Goal: Task Accomplishment & Management: Complete application form

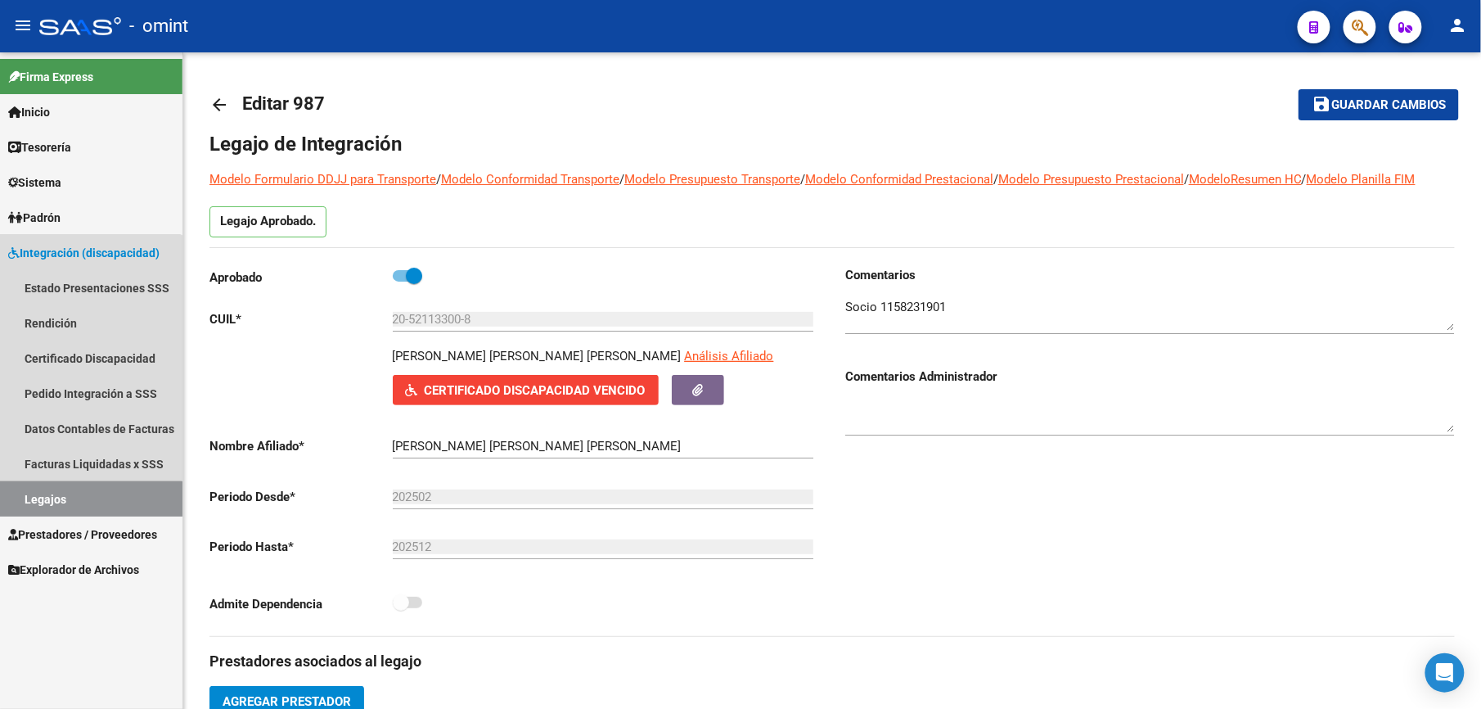
click at [53, 501] on link "Legajos" at bounding box center [91, 498] width 182 height 35
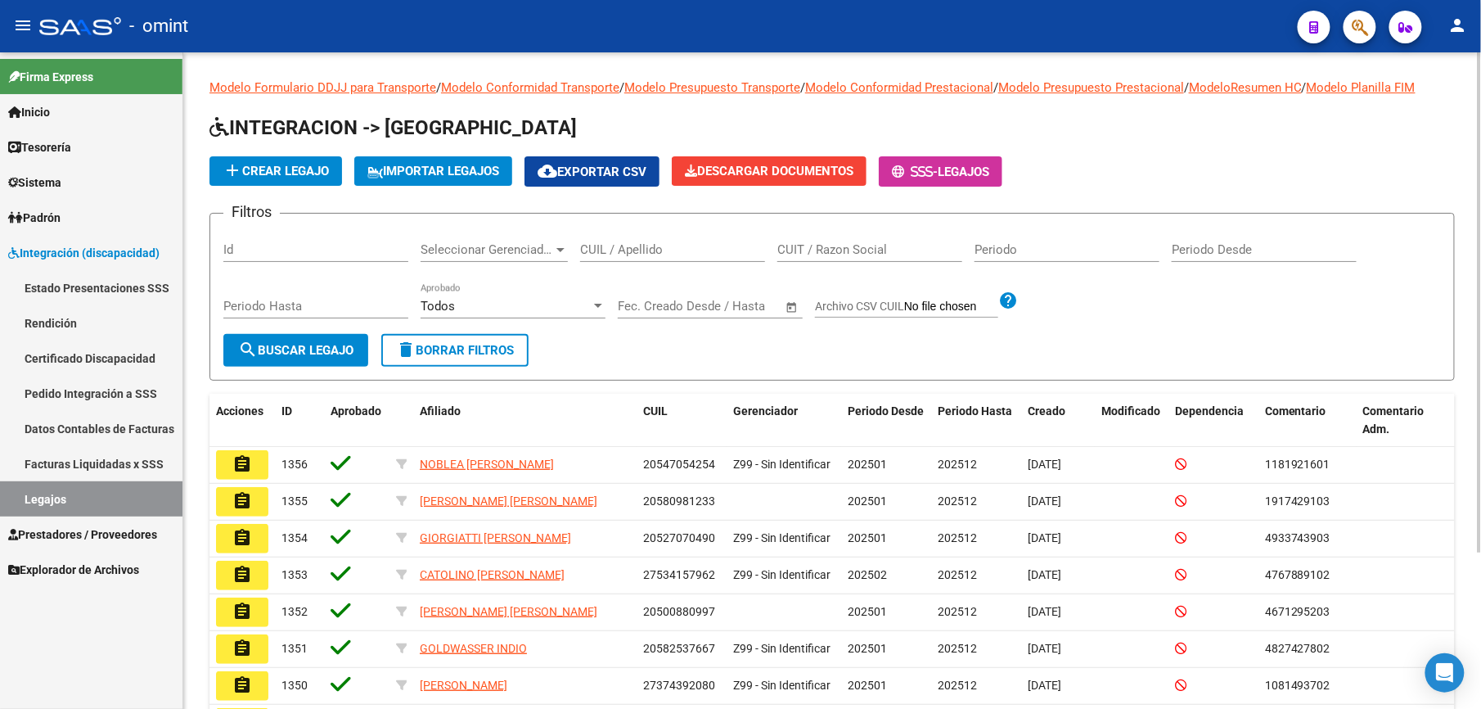
drag, startPoint x: 640, startPoint y: 250, endPoint x: 642, endPoint y: 241, distance: 10.0
click at [640, 249] on input "CUIL / Apellido" at bounding box center [672, 249] width 185 height 15
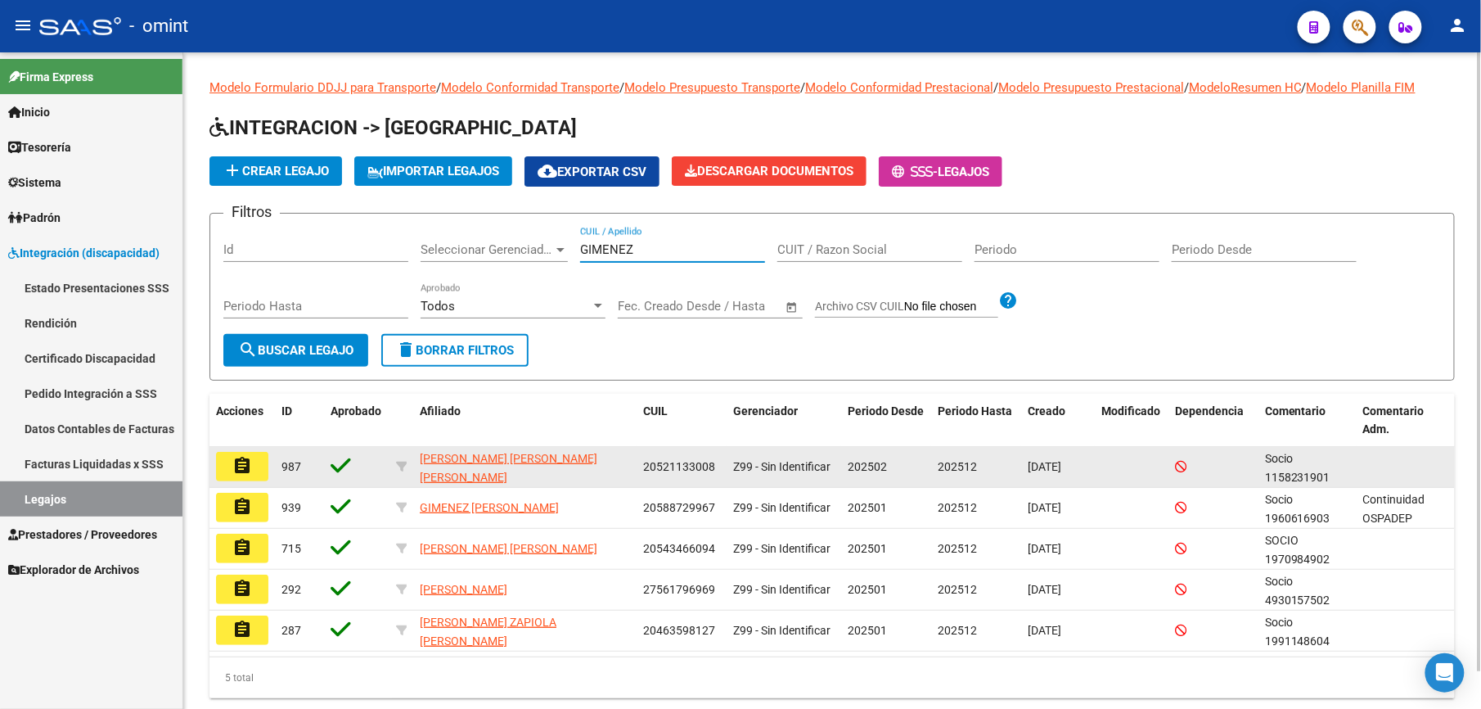
type input "GIMENEZ"
click at [247, 459] on mat-icon "assignment" at bounding box center [242, 466] width 20 height 20
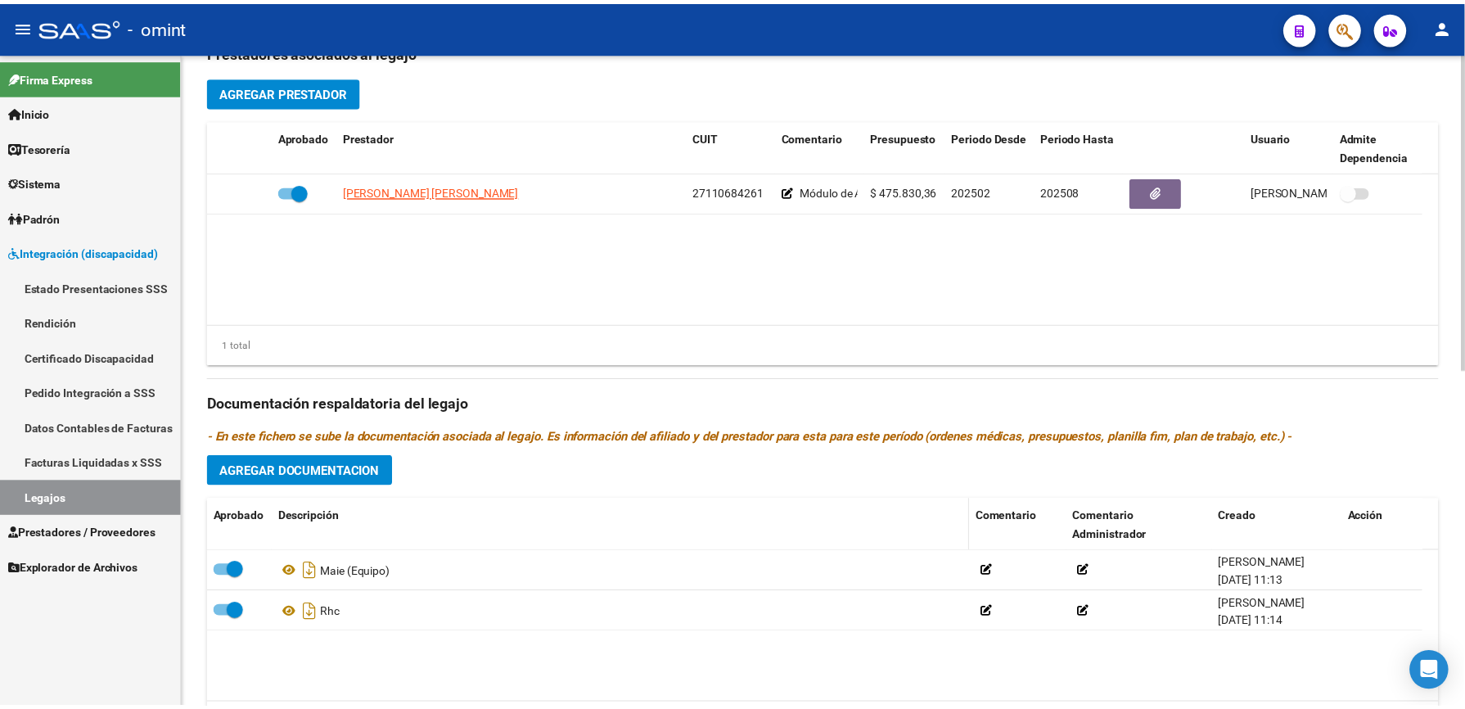
scroll to position [655, 0]
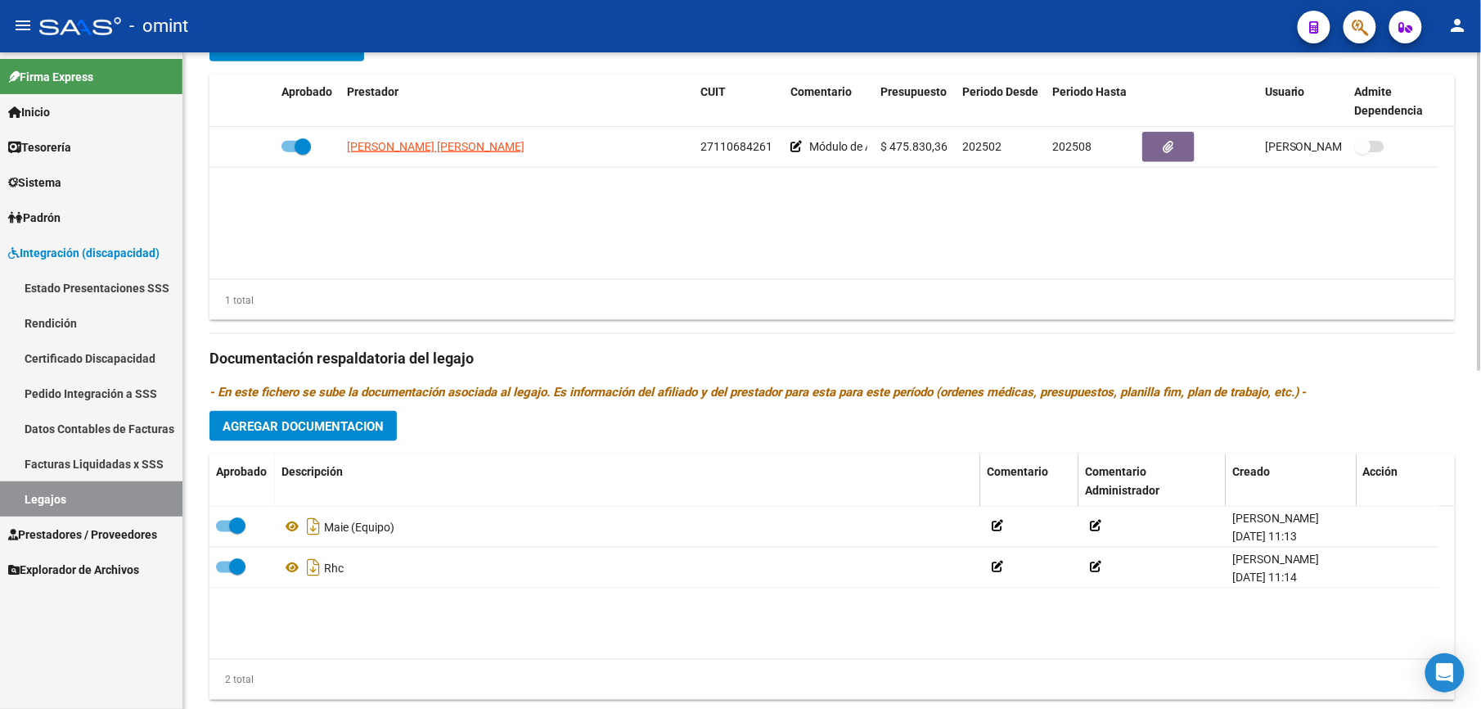
click at [377, 423] on span "Agregar Documentacion" at bounding box center [303, 426] width 161 height 15
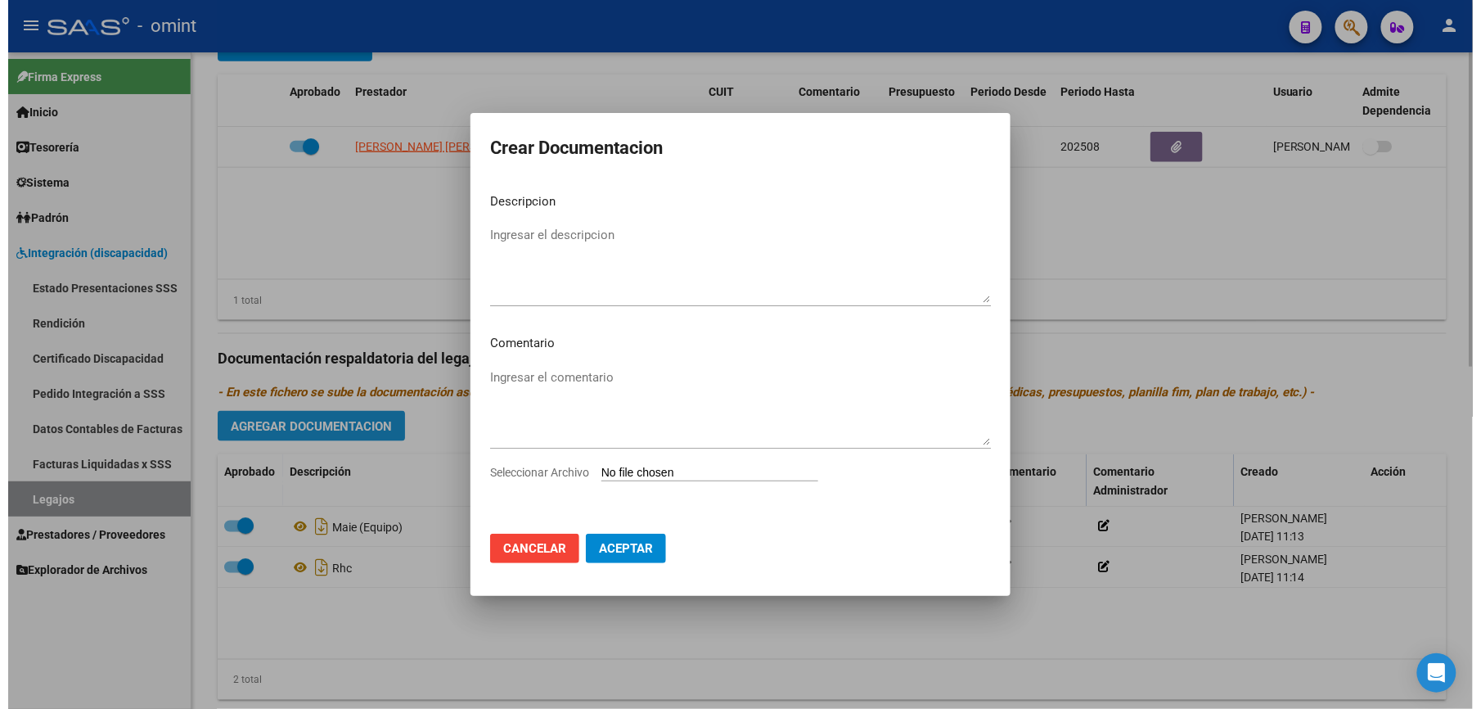
scroll to position [672, 0]
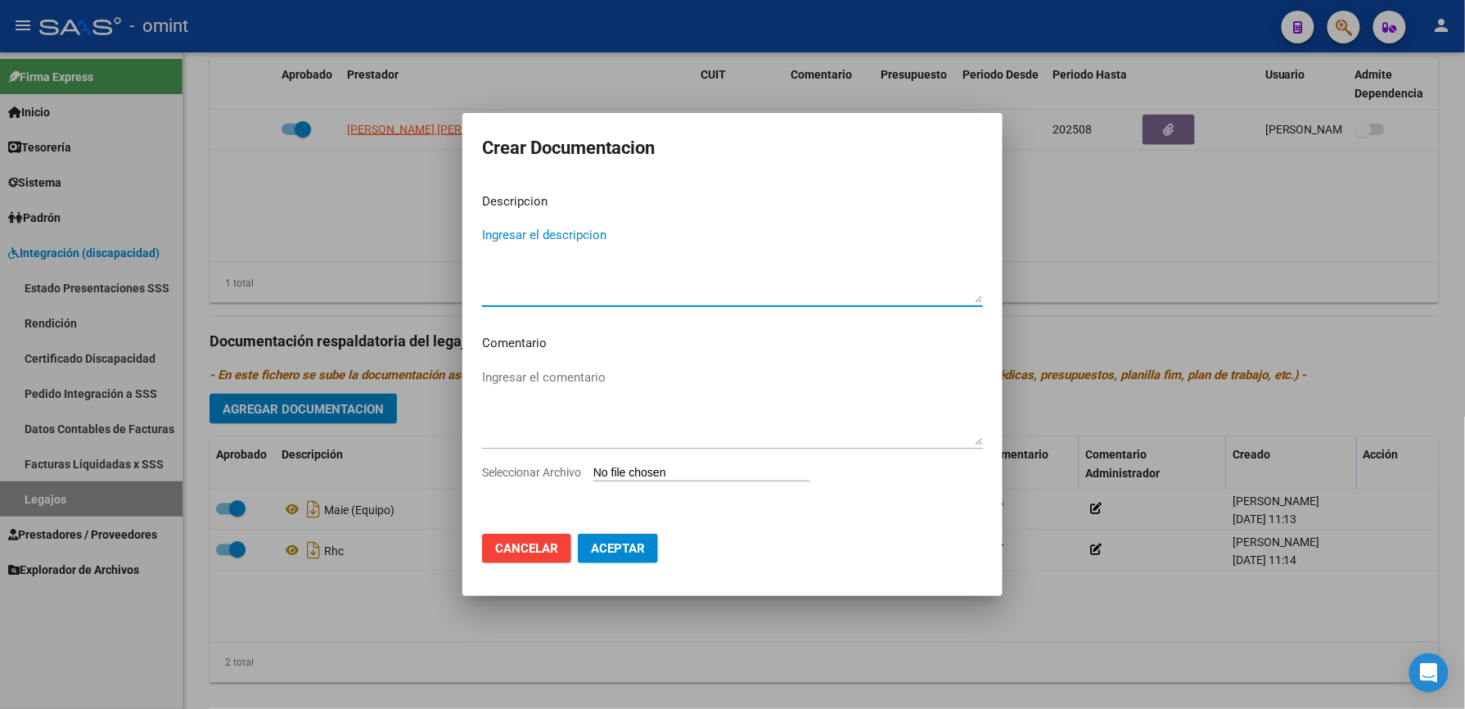
click at [622, 236] on textarea "Ingresar el descripcion" at bounding box center [732, 264] width 501 height 77
type textarea "PSICOLOGIA"
click at [535, 475] on span "Seleccionar Archivo" at bounding box center [531, 472] width 99 height 13
click at [593, 475] on input "Seleccionar Archivo" at bounding box center [701, 474] width 217 height 16
type input "C:\fakepath\PSICOLOGIA.pdf"
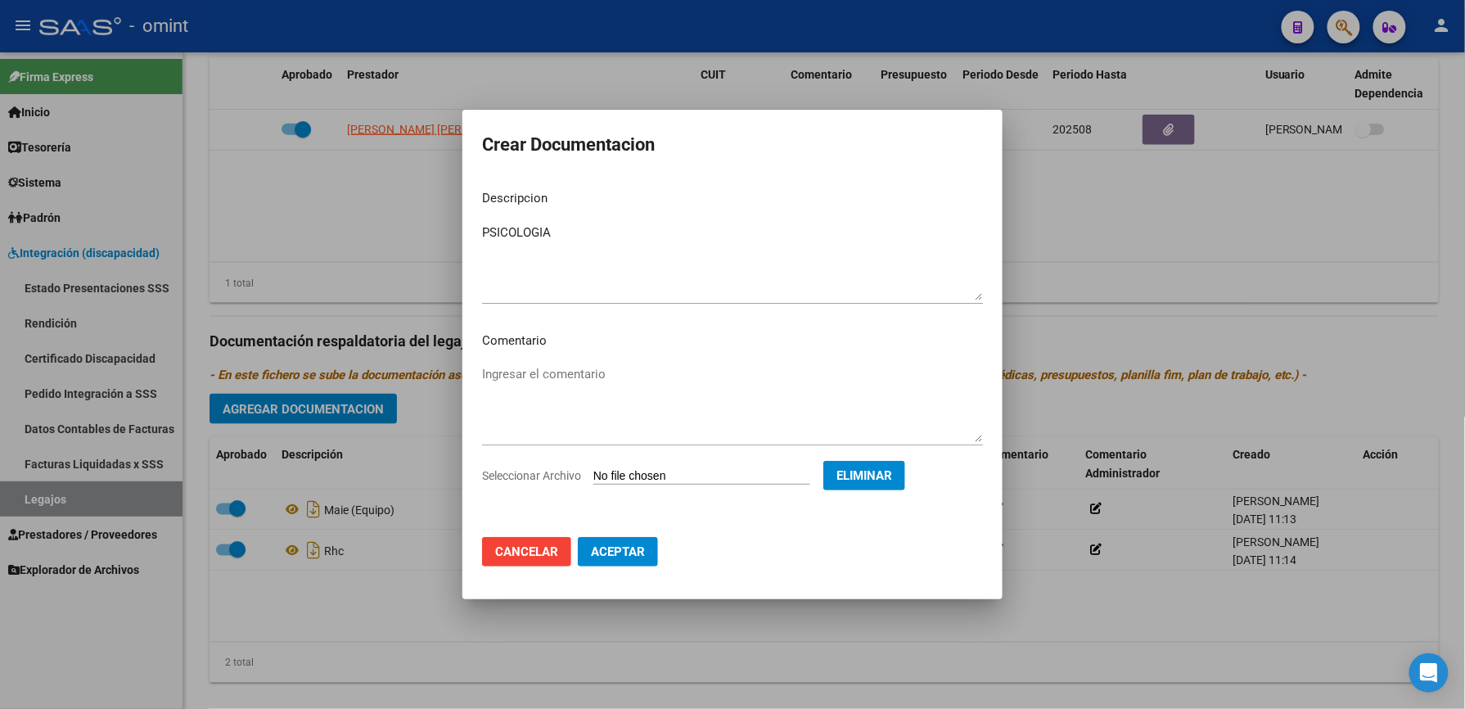
click at [642, 547] on span "Aceptar" at bounding box center [618, 551] width 54 height 15
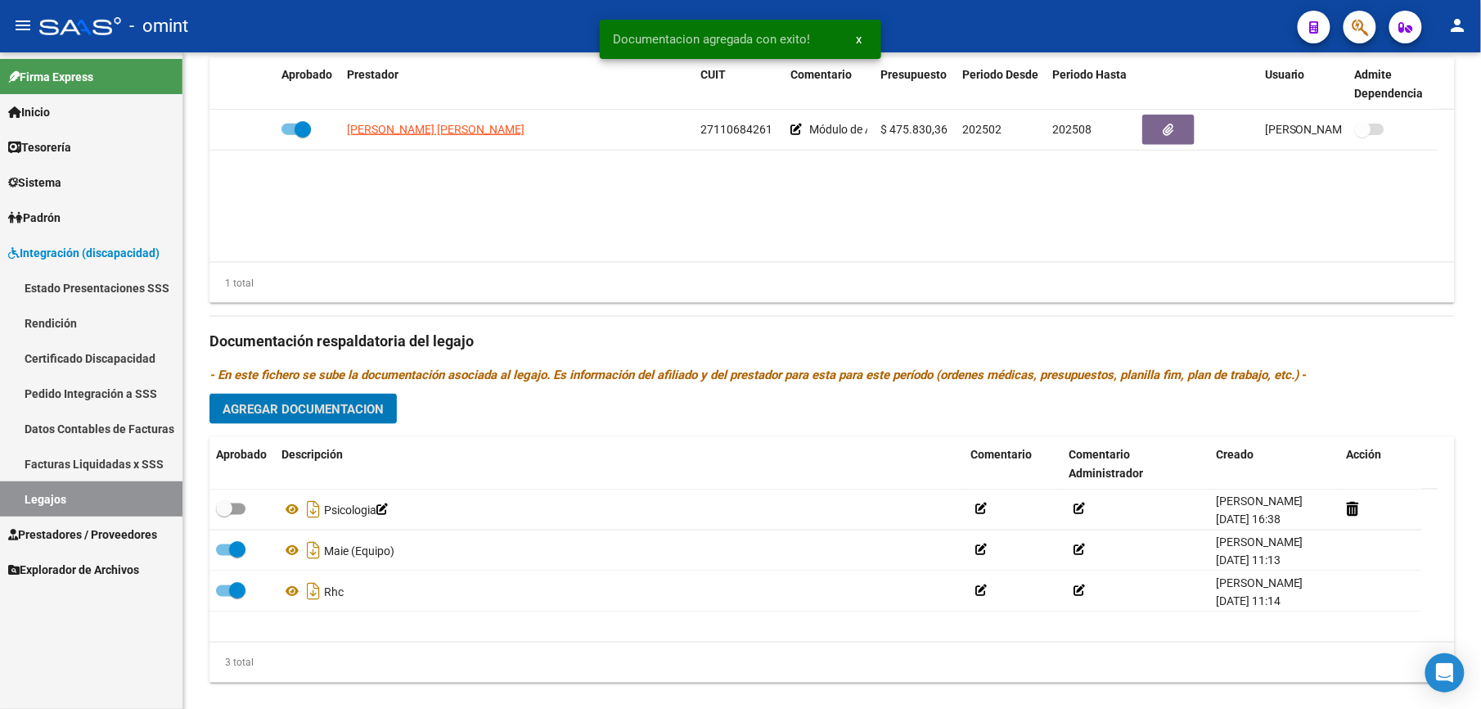
scroll to position [655, 0]
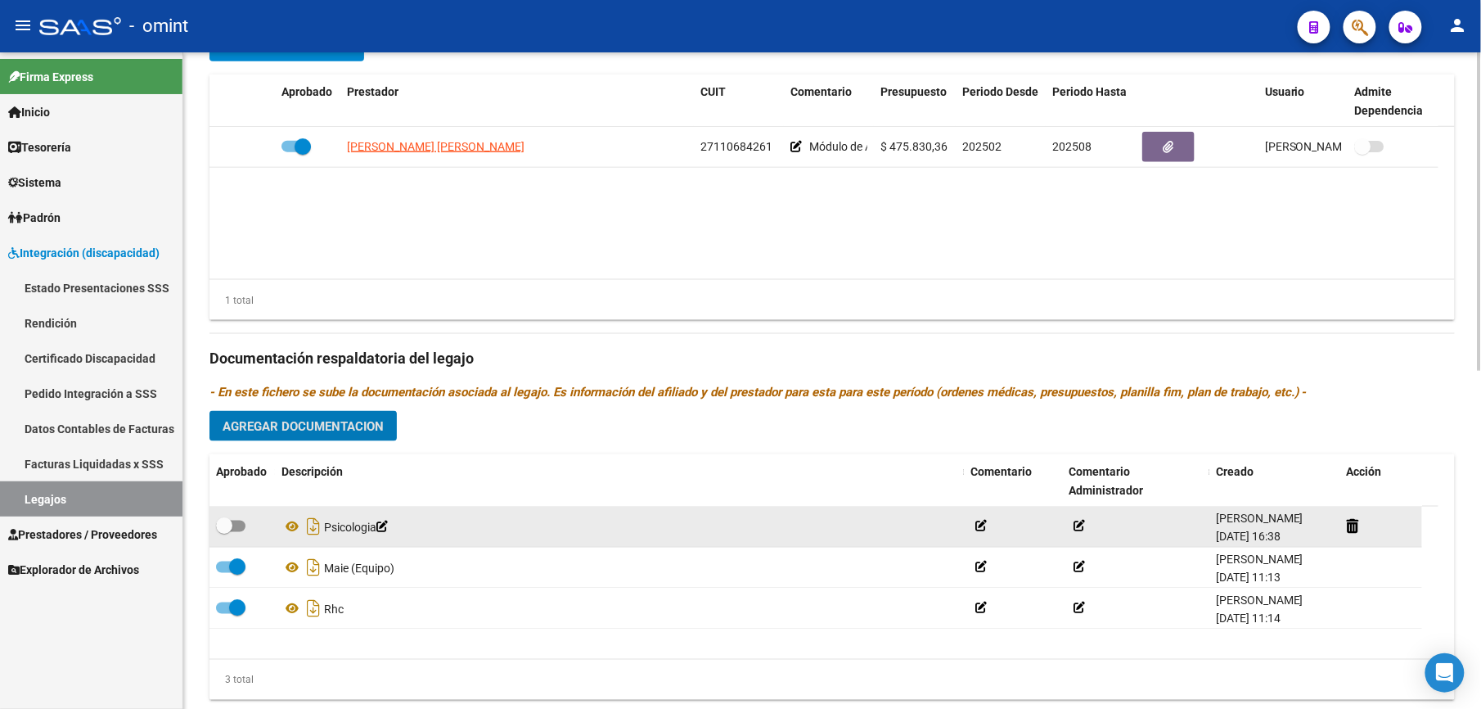
click at [236, 531] on span at bounding box center [230, 525] width 29 height 11
click at [224, 532] on input "checkbox" at bounding box center [223, 532] width 1 height 1
checkbox input "true"
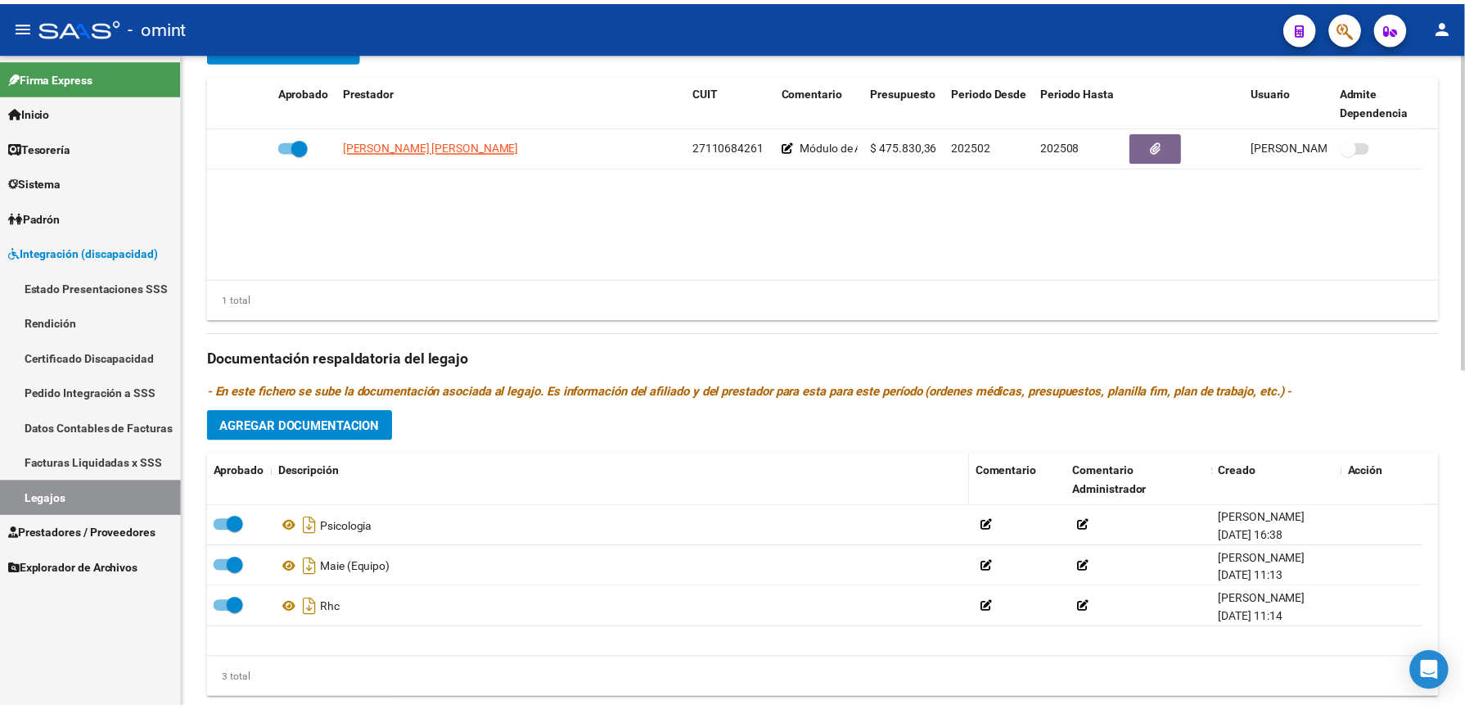
scroll to position [545, 0]
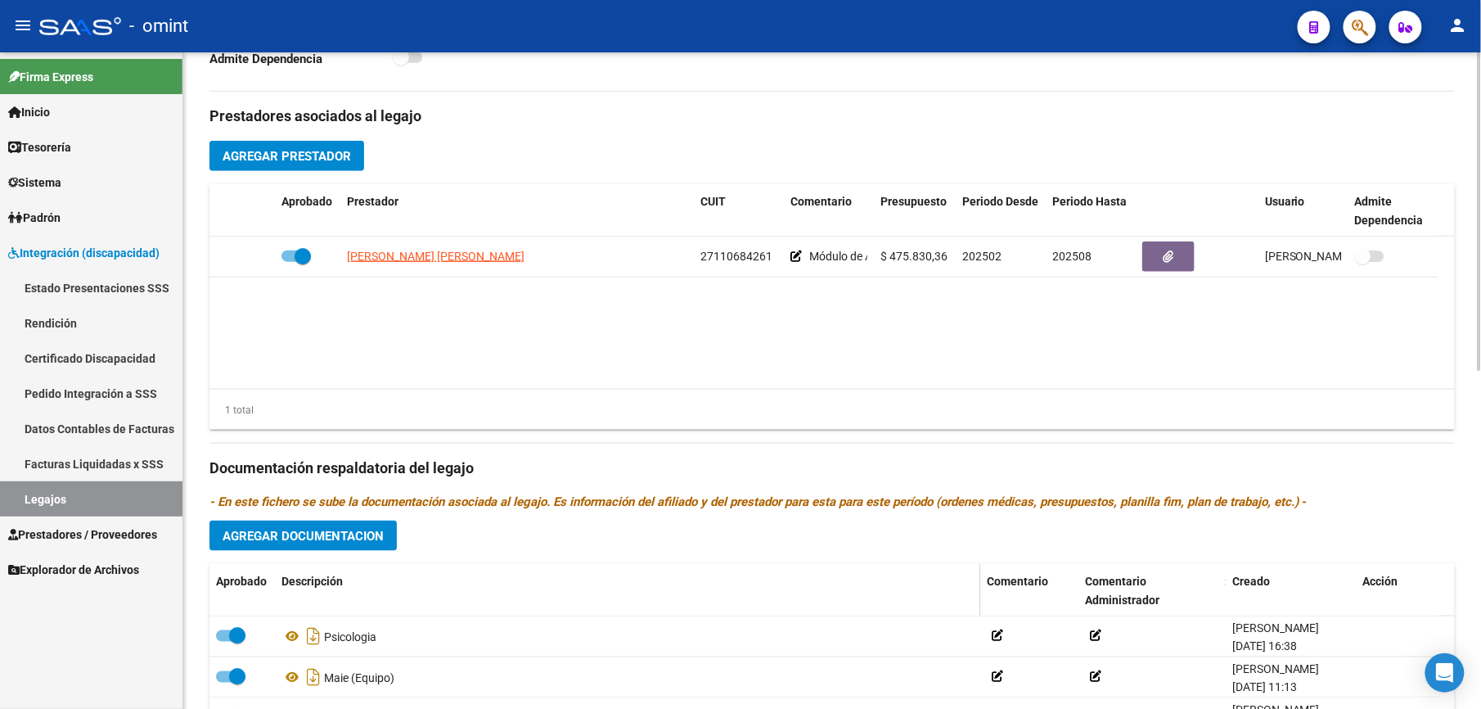
click at [303, 149] on span "Agregar Prestador" at bounding box center [287, 156] width 128 height 15
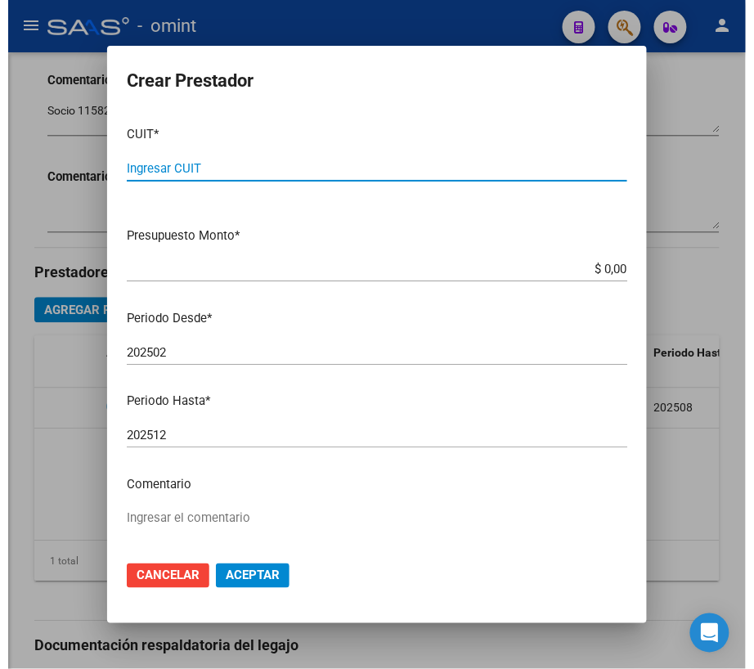
scroll to position [714, 0]
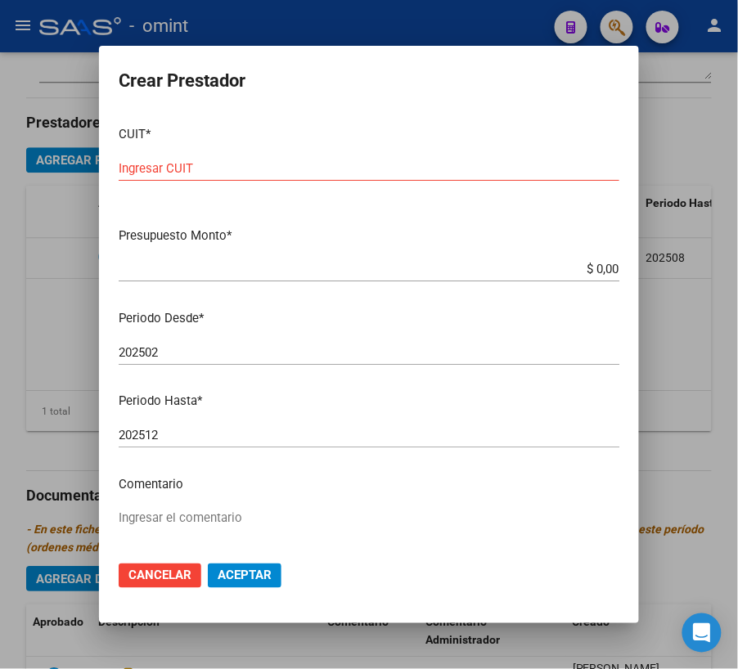
click at [203, 170] on input "Ingresar CUIT" at bounding box center [369, 168] width 501 height 15
type input "20-28330587-3"
click at [584, 266] on input "$ 0,00" at bounding box center [369, 269] width 501 height 15
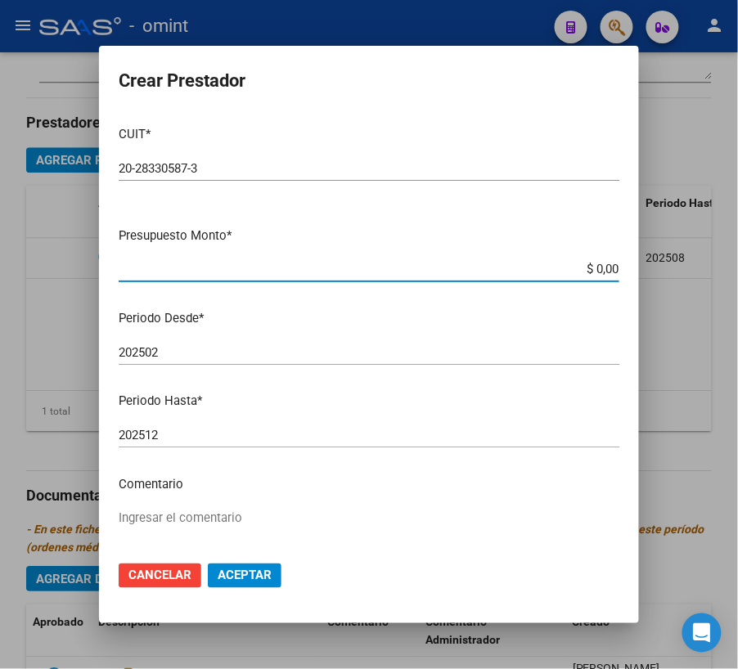
click at [584, 266] on input "$ 0,00" at bounding box center [369, 269] width 501 height 15
click at [606, 263] on app-form-text-field "Presupuesto Monto * $ 1.979,29 Ingresar el monto" at bounding box center [376, 252] width 514 height 51
click at [604, 267] on app-form-text-field "Presupuesto Monto * $ 1.979,29 Ingresar el monto" at bounding box center [376, 252] width 514 height 51
click at [600, 268] on input "$ 1.979,29" at bounding box center [369, 269] width 501 height 15
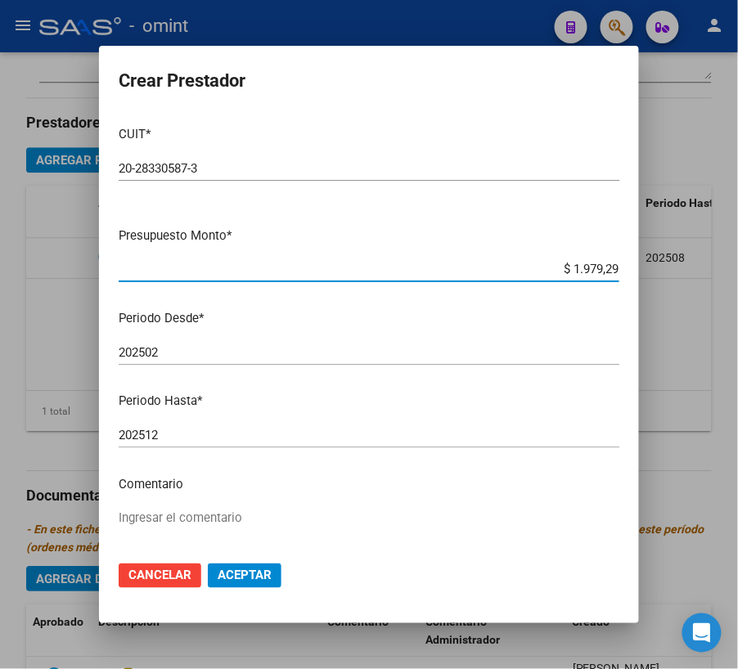
click at [601, 270] on input "$ 1.979,29" at bounding box center [369, 269] width 501 height 15
type input "$ 197.929,76"
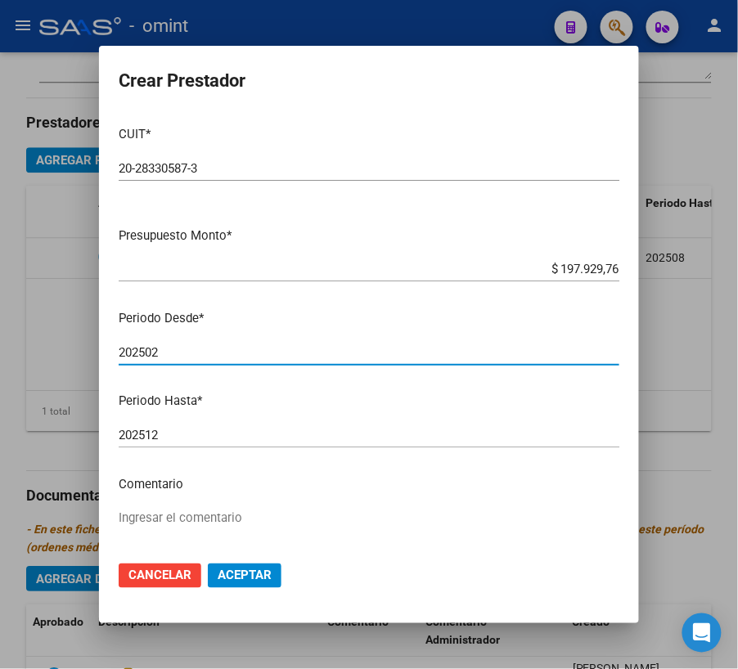
click at [180, 350] on input "202502" at bounding box center [369, 352] width 501 height 15
type input "202503"
click at [182, 432] on input "202512" at bounding box center [369, 435] width 501 height 15
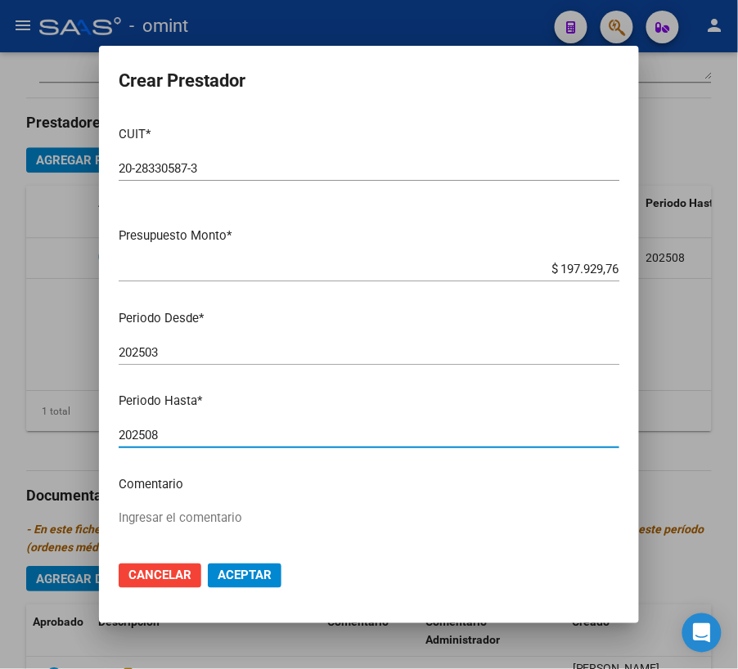
type input "202508"
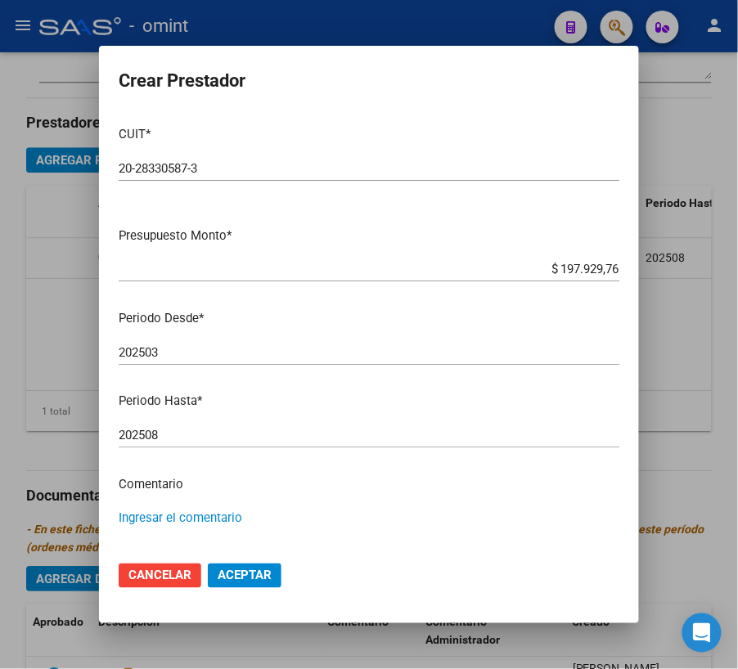
click at [181, 516] on textarea "Ingresar el comentario" at bounding box center [369, 547] width 501 height 77
type textarea "PSICOLOGIA 12 SS M"
click at [263, 574] on span "Aceptar" at bounding box center [245, 576] width 54 height 15
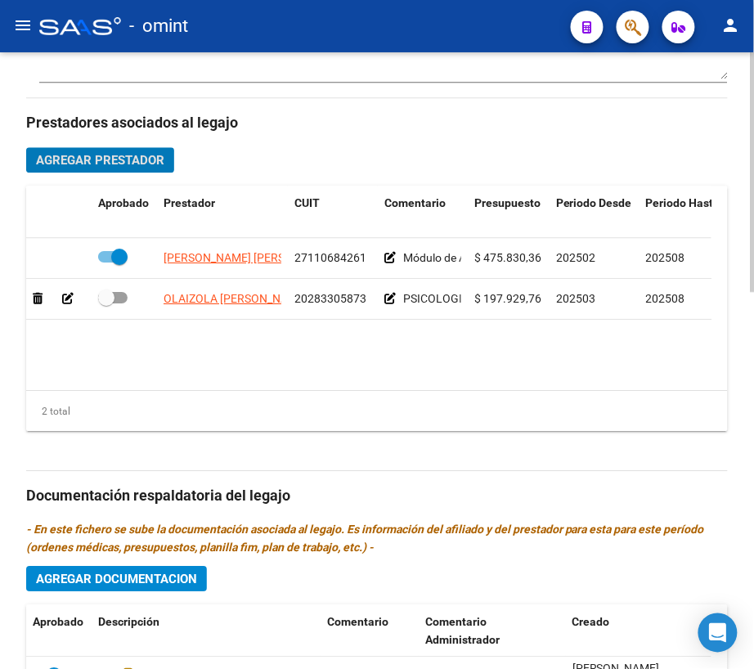
scroll to position [0, 321]
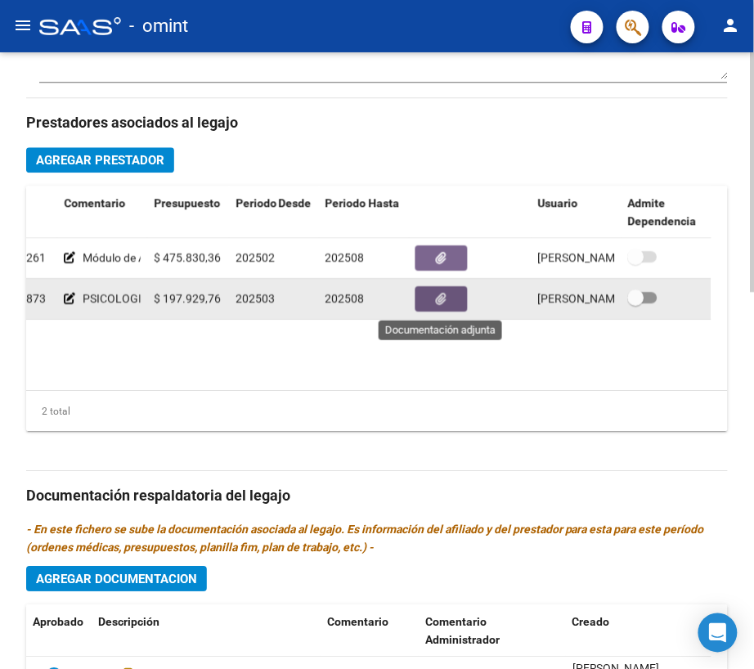
click at [449, 301] on button "button" at bounding box center [442, 298] width 52 height 25
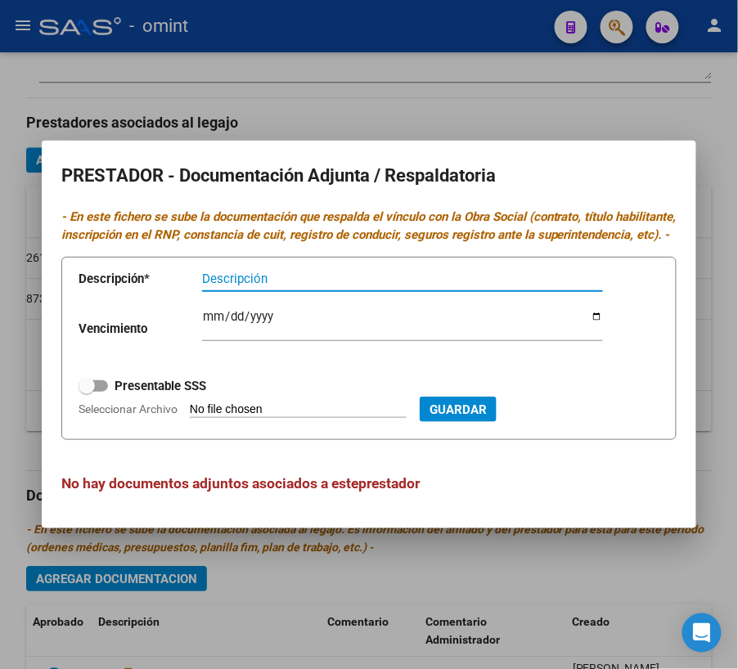
click at [290, 286] on input "Descripción" at bounding box center [402, 279] width 401 height 15
type input "TITULO - RNP - CBU - AFIP"
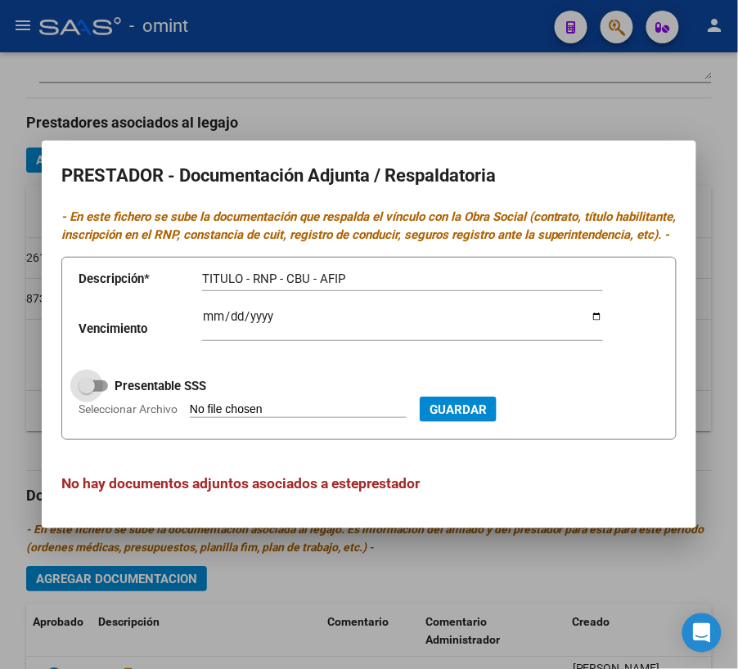
click at [111, 394] on label "Presentable SSS" at bounding box center [143, 386] width 128 height 20
click at [87, 393] on input "Presentable SSS" at bounding box center [86, 392] width 1 height 1
checkbox input "true"
click at [216, 326] on input "Ingresar vencimiento" at bounding box center [402, 323] width 401 height 26
type input "2026-12-10"
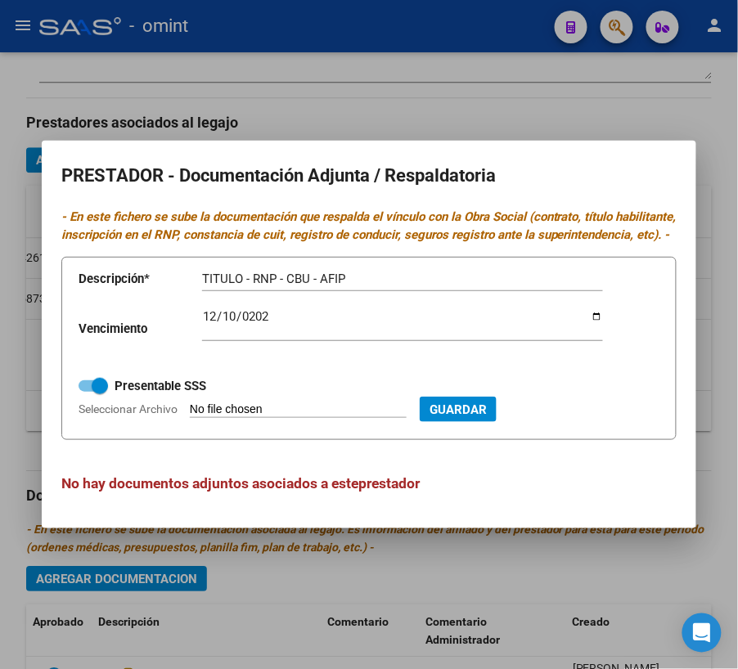
click at [139, 416] on span "Seleccionar Archivo" at bounding box center [128, 409] width 99 height 13
click at [190, 417] on input "Seleccionar Archivo" at bounding box center [298, 411] width 217 height 16
type input "C:\fakepath\PSICOLOGIA.pdf"
click at [575, 417] on span "Guardar" at bounding box center [546, 410] width 57 height 15
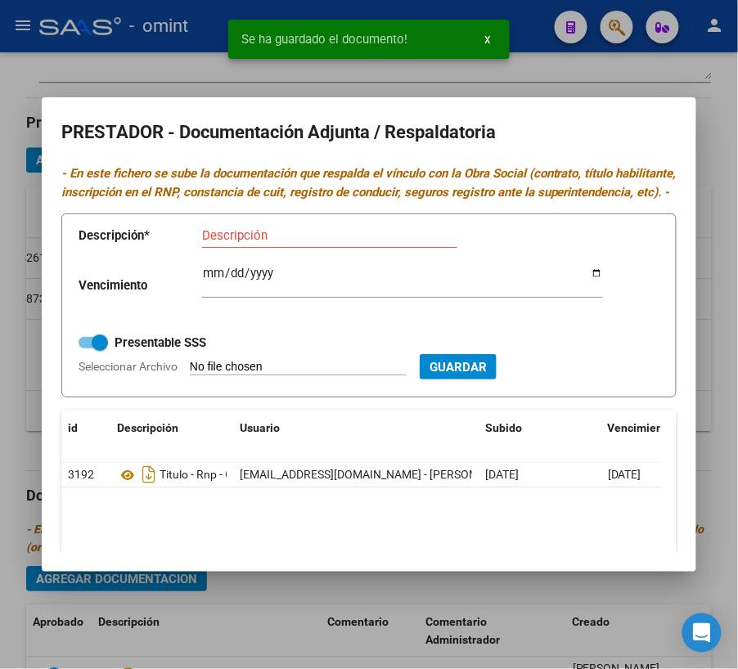
click at [682, 79] on div at bounding box center [369, 334] width 738 height 669
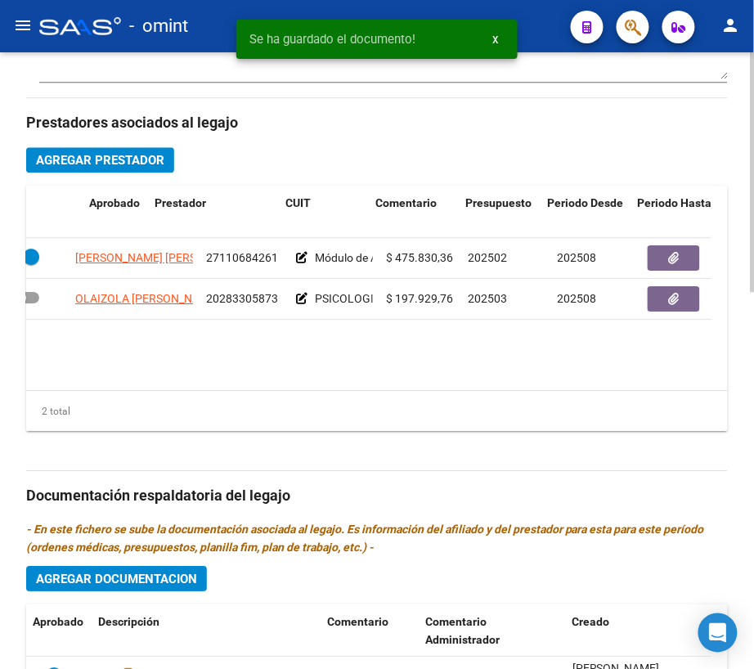
scroll to position [0, 0]
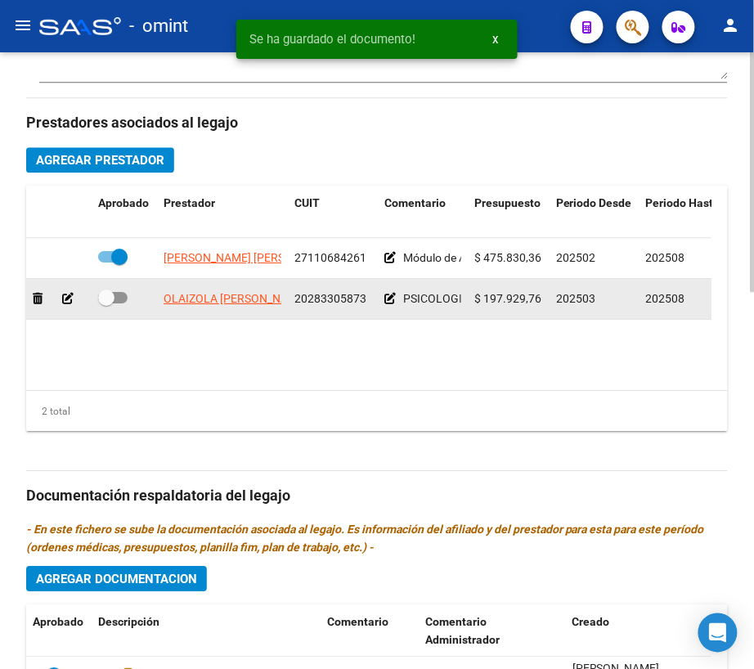
click at [121, 299] on span at bounding box center [112, 297] width 29 height 11
click at [106, 304] on input "checkbox" at bounding box center [106, 304] width 1 height 1
checkbox input "true"
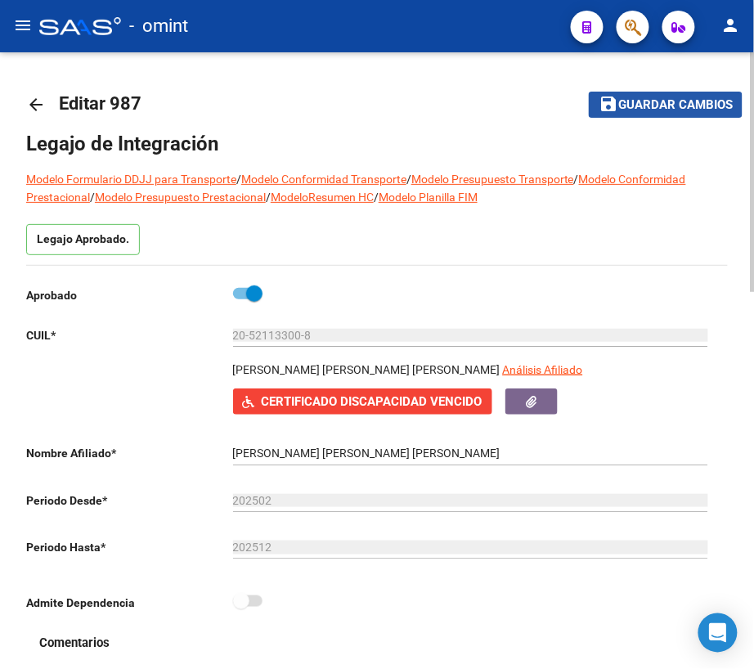
click at [676, 95] on button "save Guardar cambios" at bounding box center [666, 104] width 154 height 25
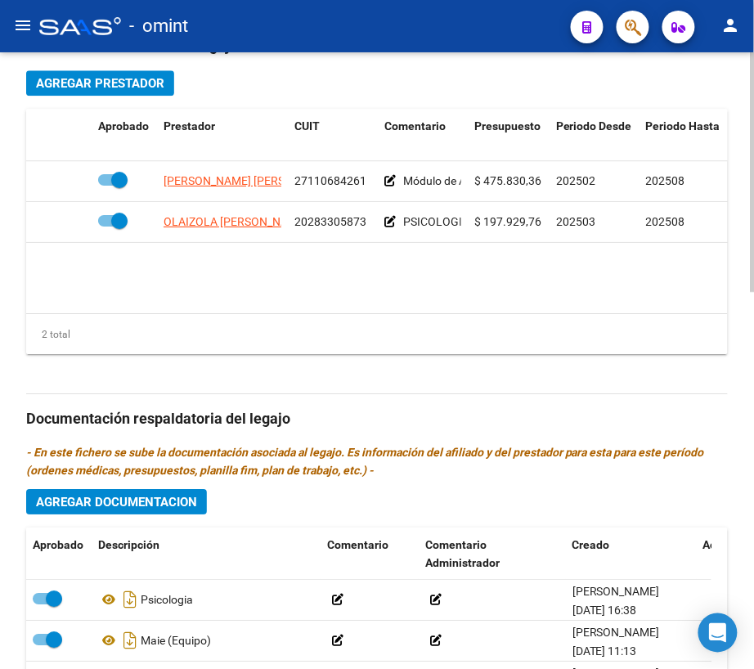
scroll to position [975, 0]
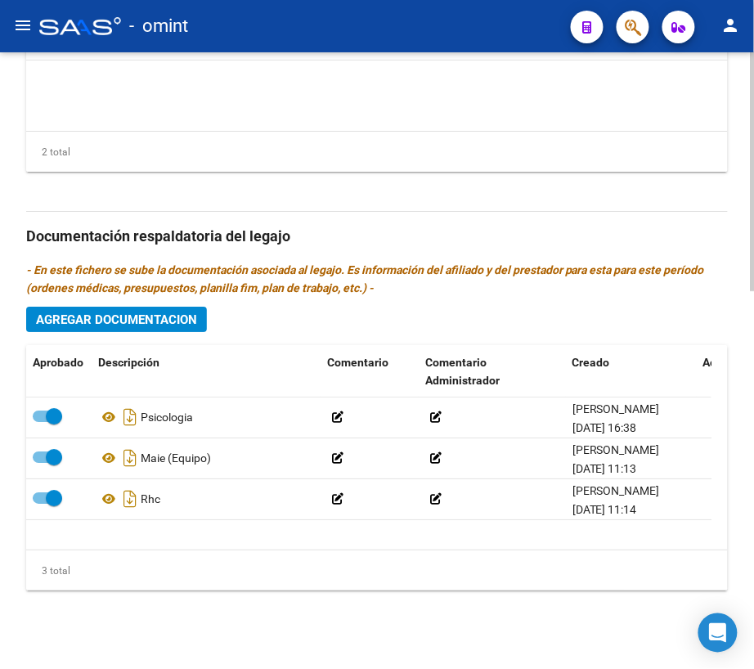
click at [161, 319] on span "Agregar Documentacion" at bounding box center [116, 320] width 161 height 15
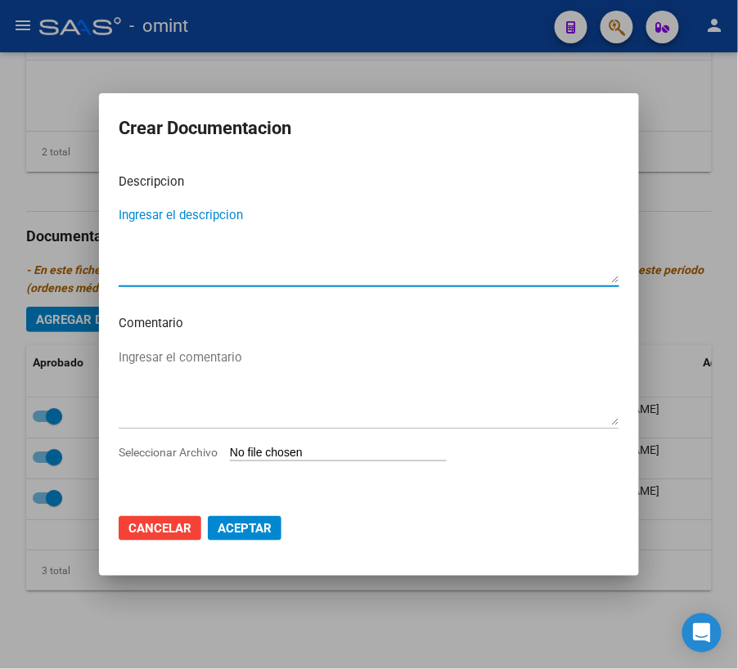
click at [218, 266] on textarea "Ingresar el descripcion" at bounding box center [369, 244] width 501 height 77
type textarea "PSP"
click at [165, 458] on span "Seleccionar Archivo" at bounding box center [168, 452] width 99 height 13
click at [230, 458] on input "Seleccionar Archivo" at bounding box center [338, 454] width 217 height 16
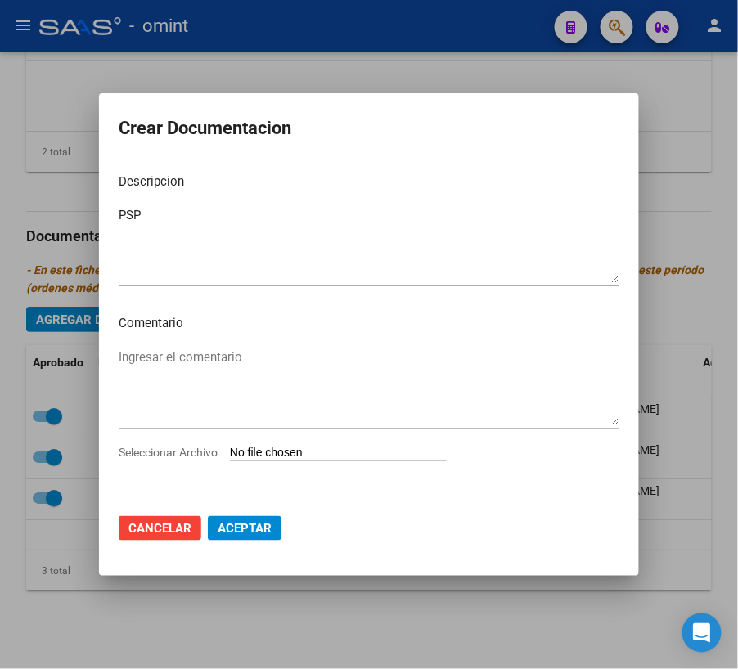
type input "C:\fakepath\PSP.pdf"
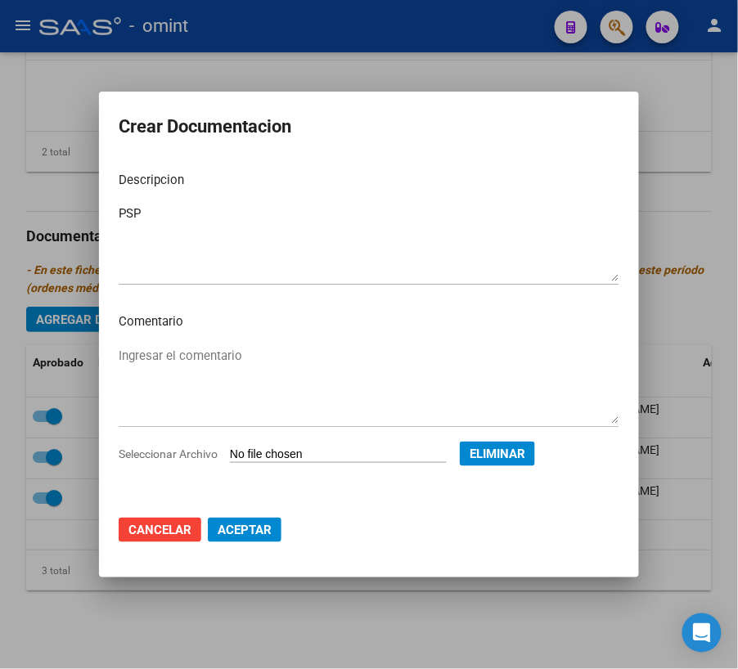
click at [257, 535] on span "Aceptar" at bounding box center [245, 530] width 54 height 15
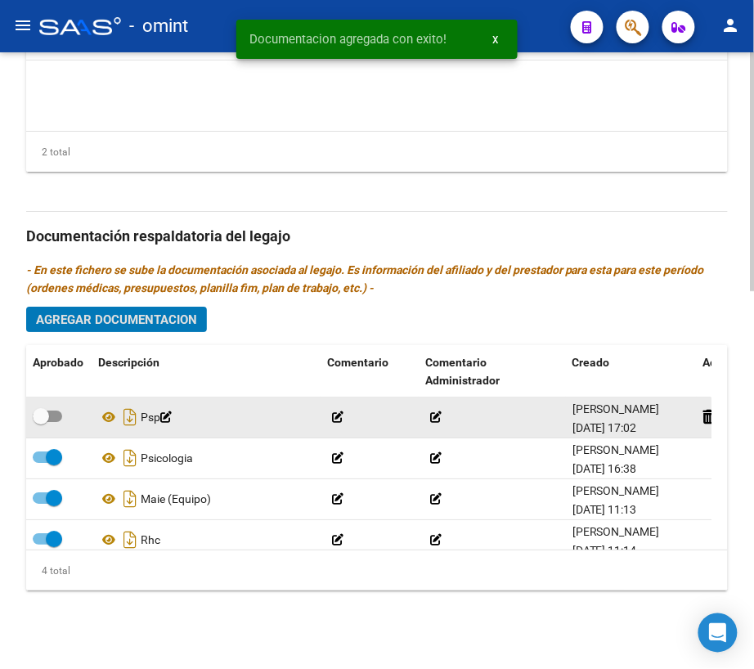
click at [54, 416] on span at bounding box center [47, 416] width 29 height 11
click at [41, 422] on input "checkbox" at bounding box center [40, 422] width 1 height 1
checkbox input "true"
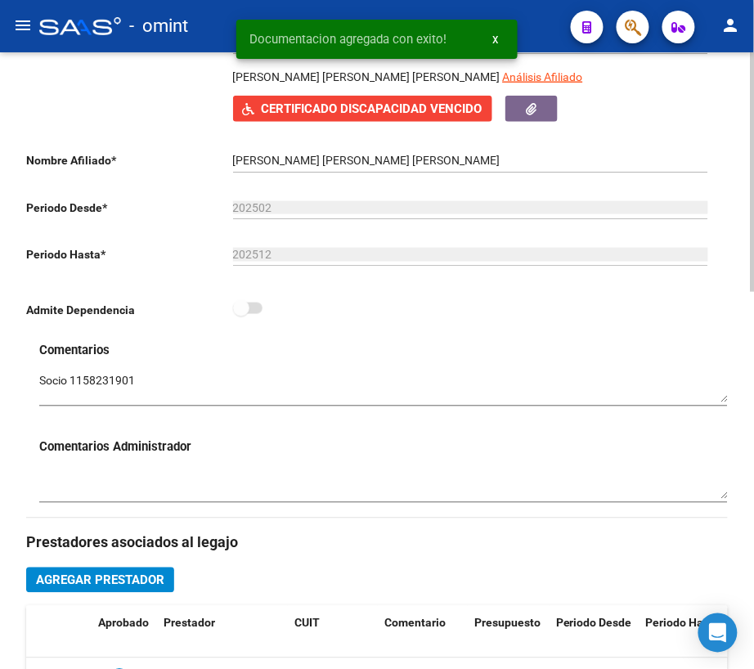
scroll to position [0, 0]
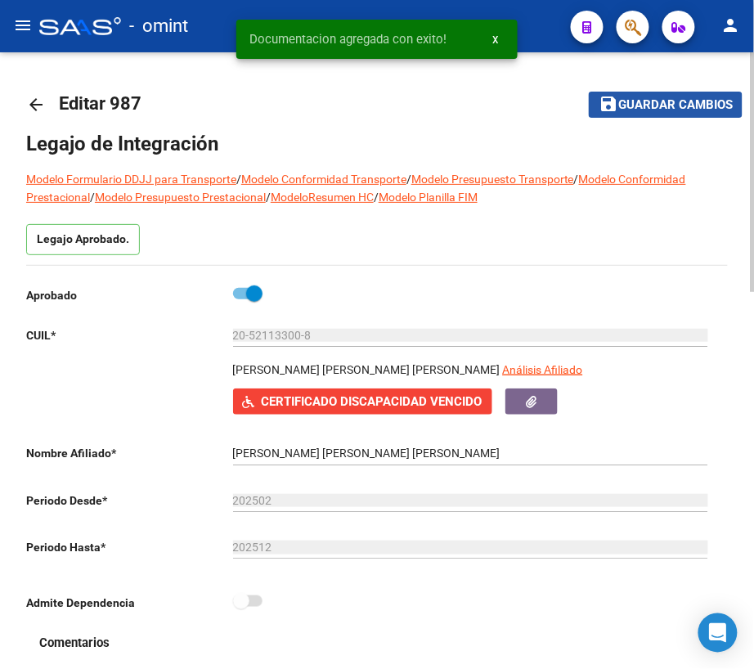
click at [689, 106] on span "Guardar cambios" at bounding box center [676, 105] width 115 height 15
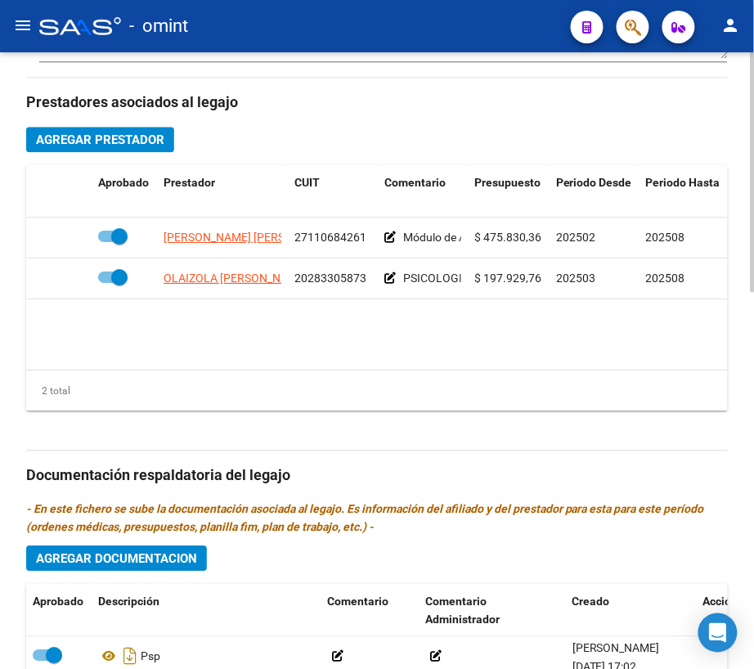
scroll to position [763, 0]
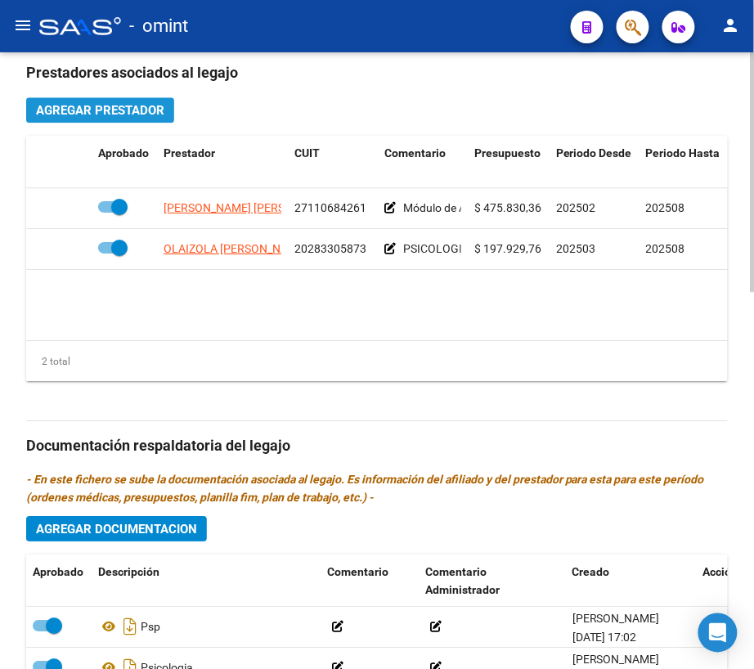
click at [145, 115] on span "Agregar Prestador" at bounding box center [100, 110] width 128 height 15
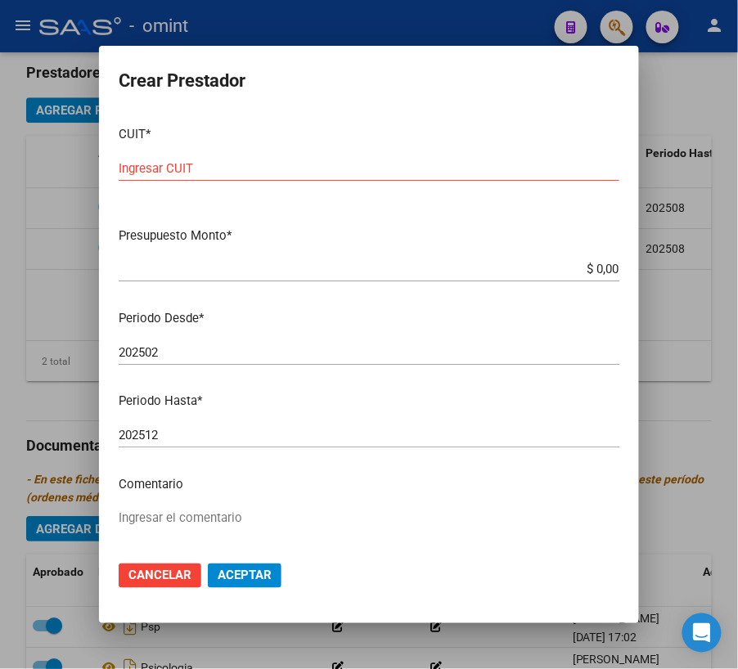
click at [167, 173] on input "Ingresar CUIT" at bounding box center [369, 168] width 501 height 15
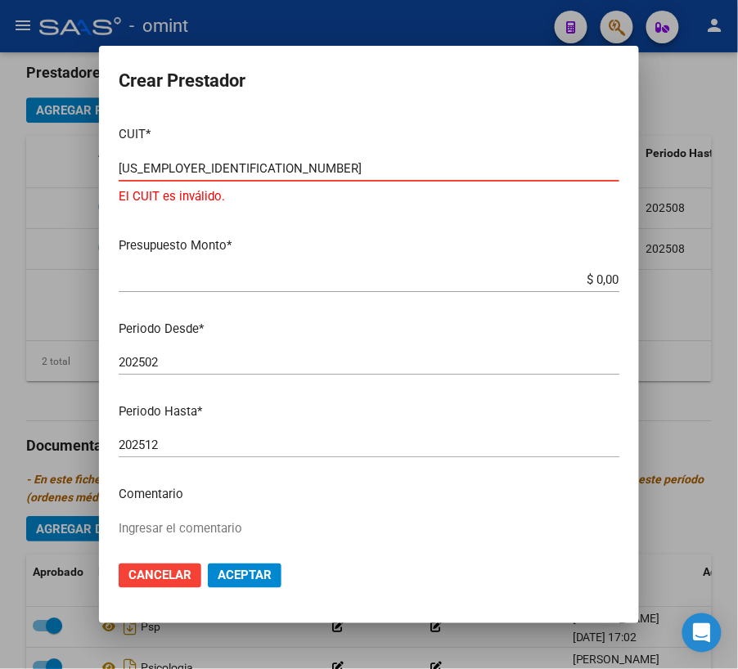
click at [198, 167] on input "27-2455212" at bounding box center [369, 168] width 501 height 15
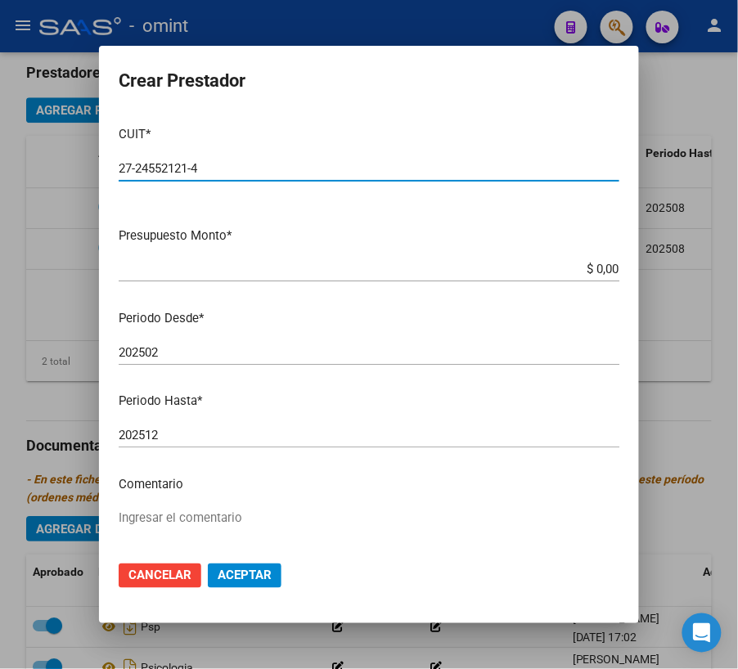
type input "27-24552121-4"
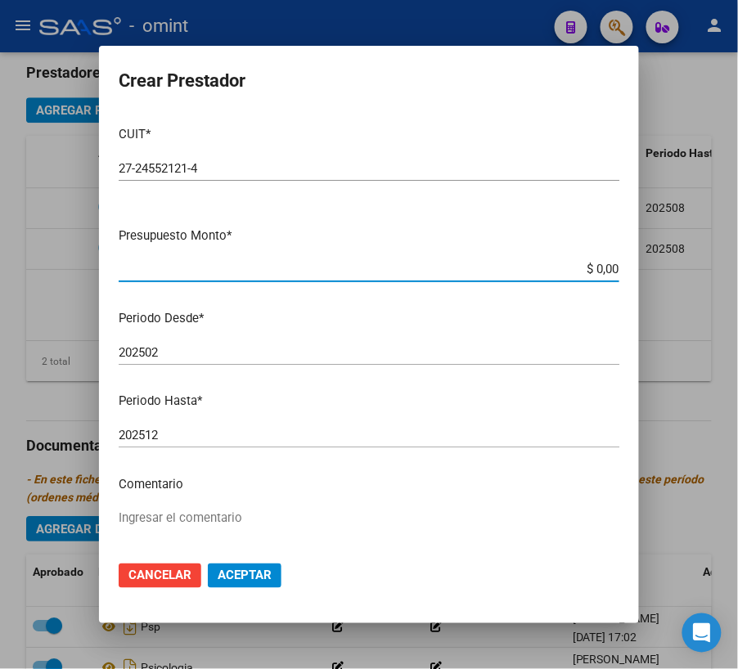
click at [600, 265] on input "$ 0,00" at bounding box center [369, 269] width 501 height 15
type input "$ 98.964,88"
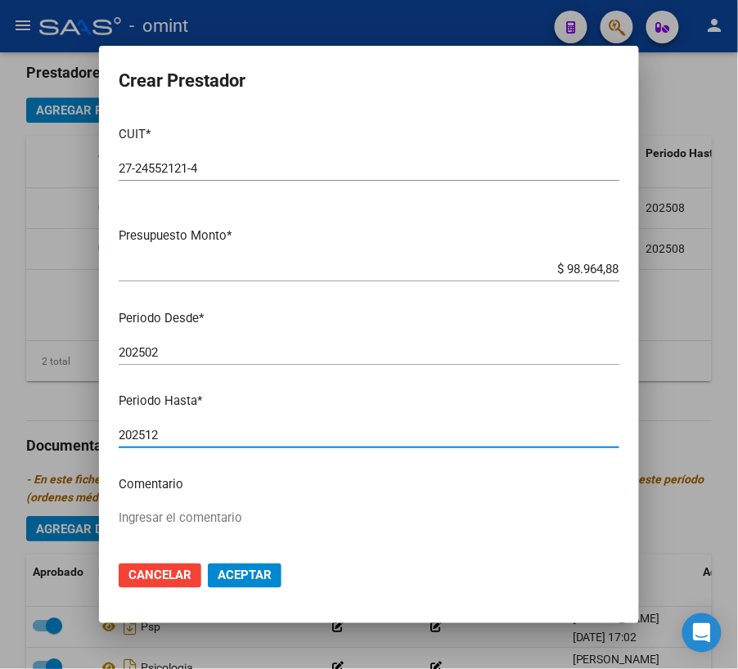
click at [178, 439] on input "202512" at bounding box center [369, 435] width 501 height 15
type input "202508"
click at [201, 521] on textarea "Ingresar el comentario" at bounding box center [369, 547] width 501 height 77
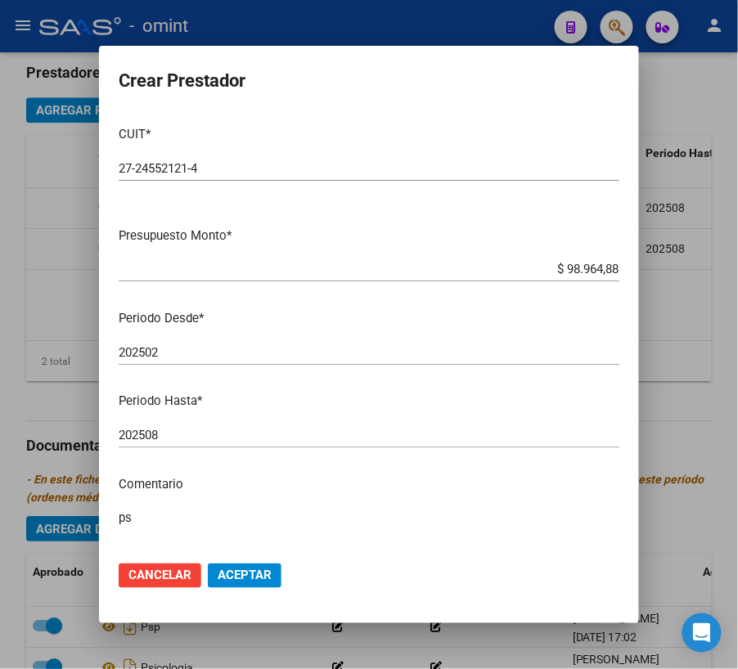
type textarea "p"
type textarea "O"
type textarea "PSP 8 SS M"
click at [232, 570] on span "Aceptar" at bounding box center [245, 576] width 54 height 15
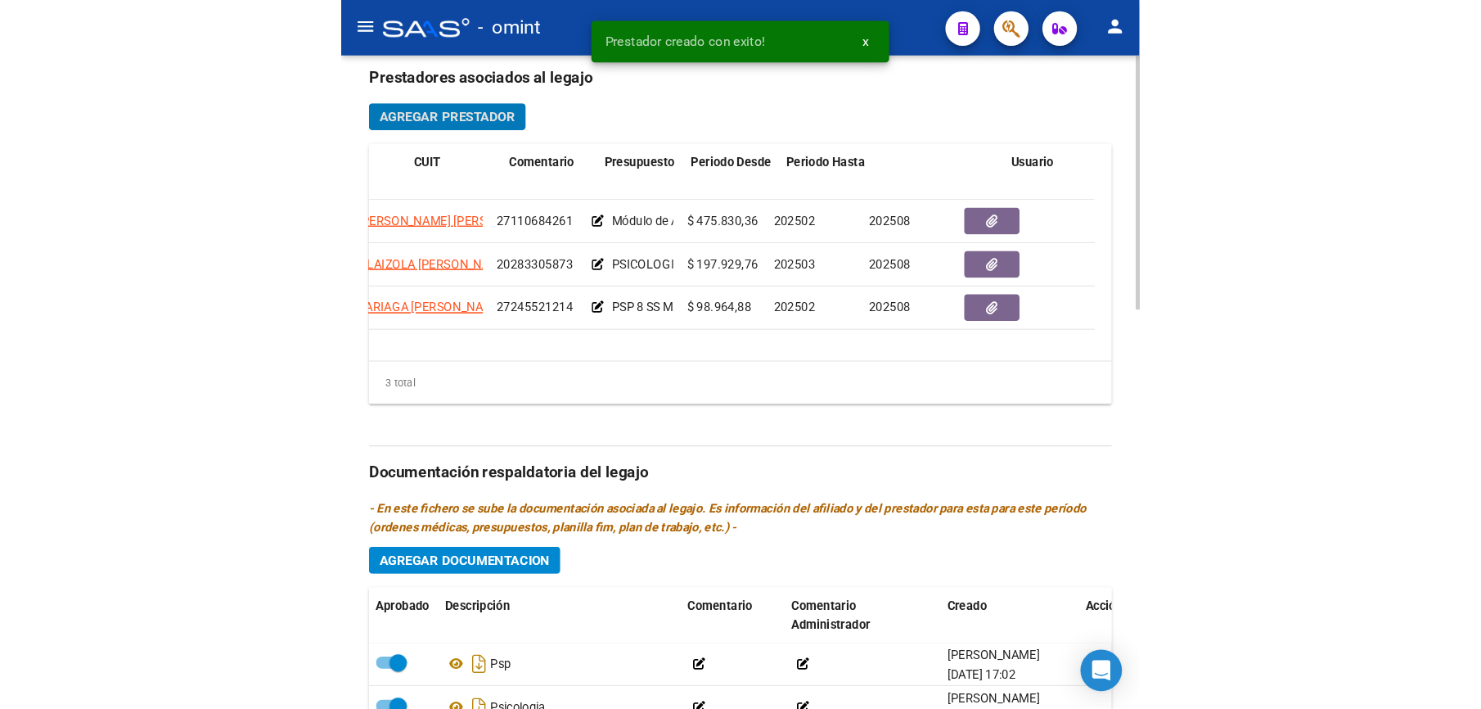
scroll to position [0, 321]
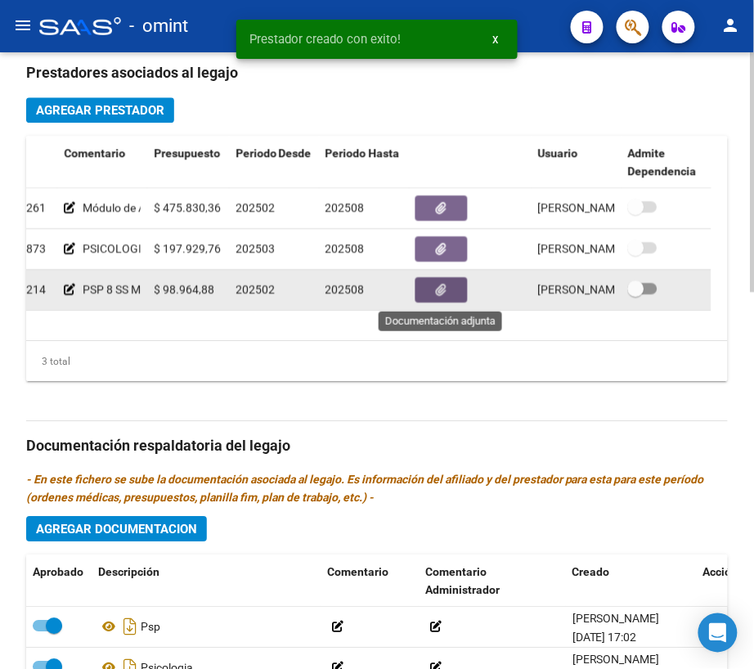
click at [459, 293] on button "button" at bounding box center [442, 289] width 52 height 25
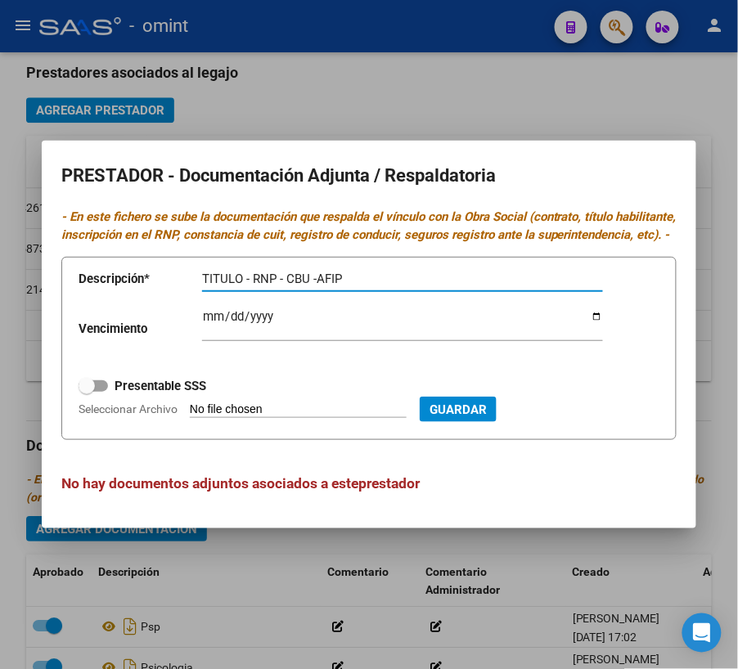
type input "TITULO - RNP - CBU -AFIP"
click at [101, 392] on span at bounding box center [93, 386] width 29 height 11
click at [87, 393] on input "Presentable SSS" at bounding box center [86, 392] width 1 height 1
checkbox input "true"
click at [108, 416] on span "Seleccionar Archivo" at bounding box center [128, 409] width 99 height 13
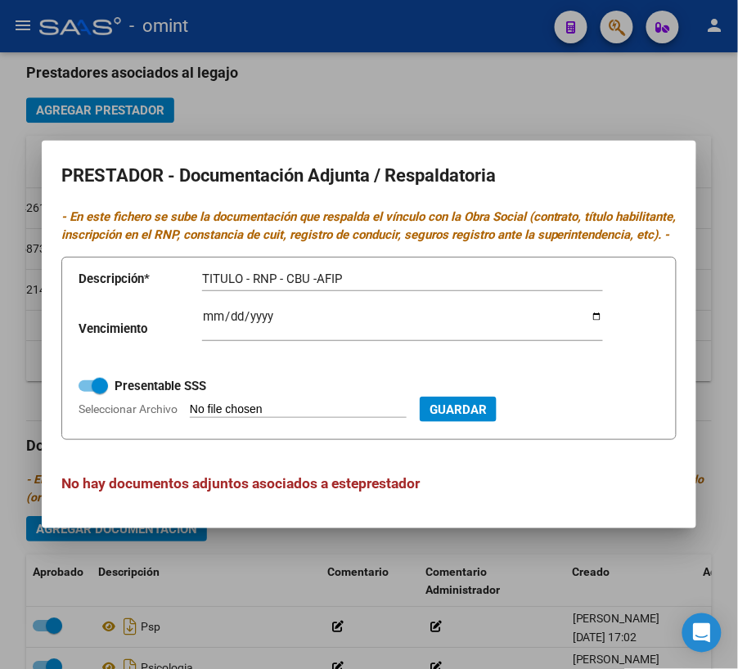
click at [190, 418] on input "Seleccionar Archivo" at bounding box center [298, 411] width 217 height 16
type input "C:\fakepath\PSP.pdf"
click at [211, 324] on input "Ingresar vencimiento" at bounding box center [402, 323] width 401 height 26
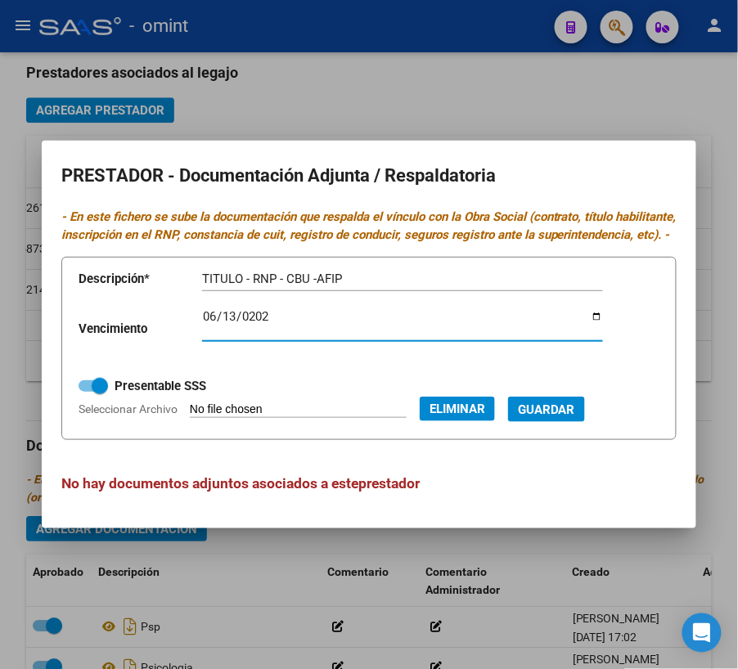
type input "2028-06-13"
click at [645, 229] on p "- En este fichero se sube la documentación que respalda el vínculo con la Obra …" at bounding box center [368, 226] width 615 height 37
click at [575, 417] on span "Guardar" at bounding box center [546, 410] width 57 height 15
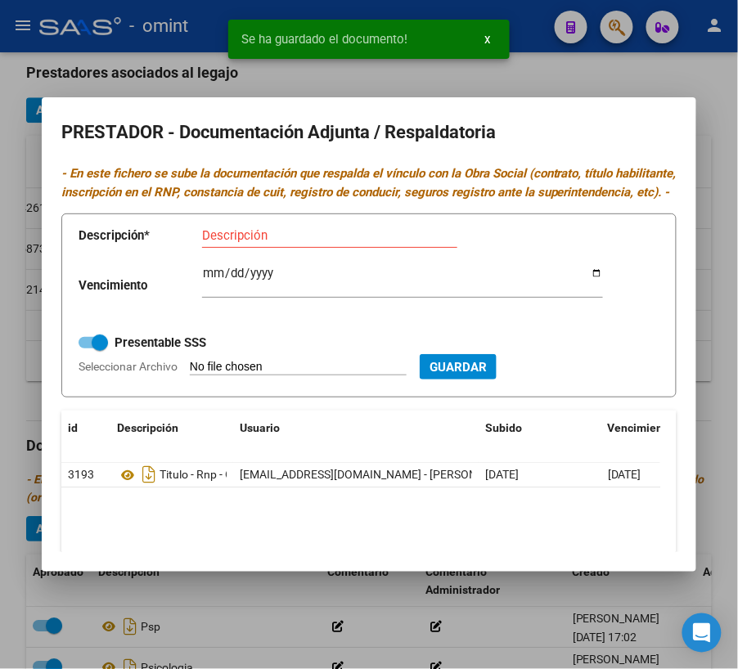
click at [620, 82] on div at bounding box center [369, 334] width 738 height 669
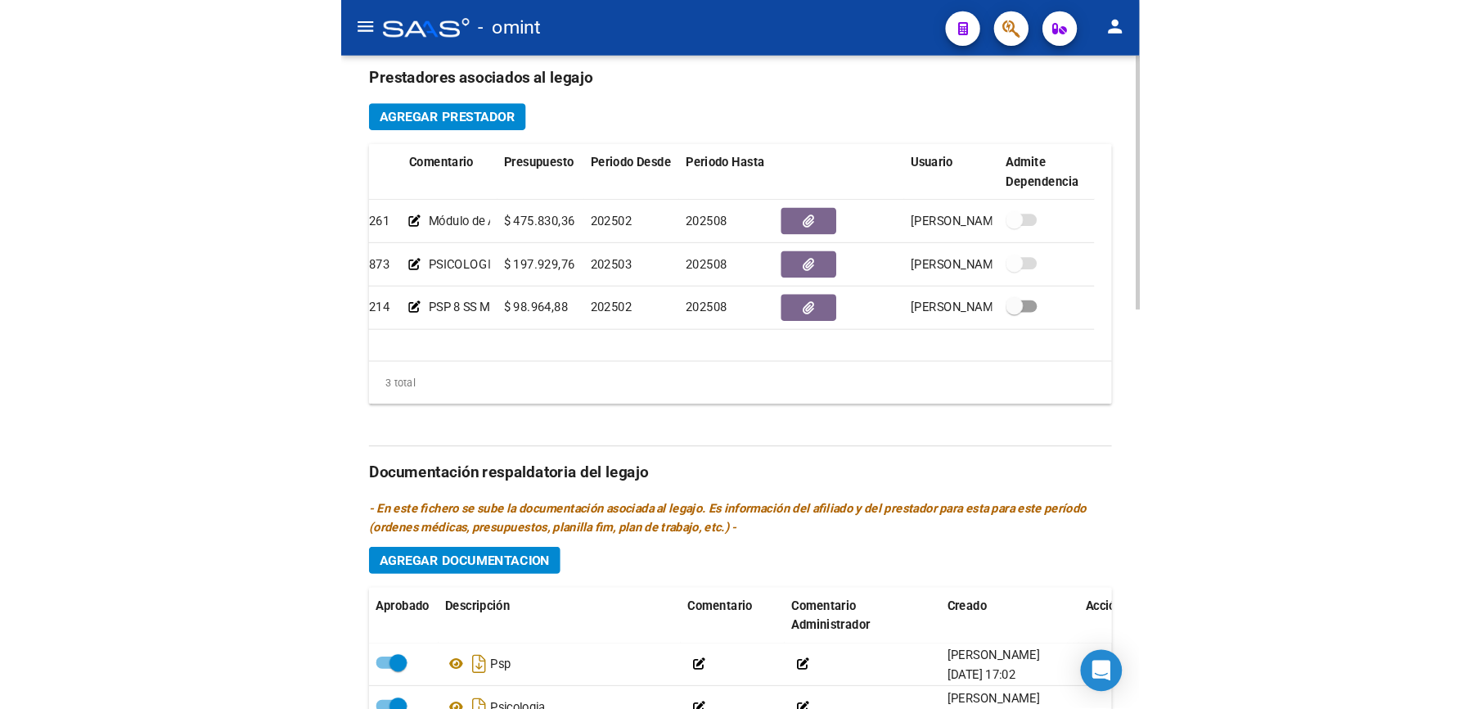
scroll to position [0, 0]
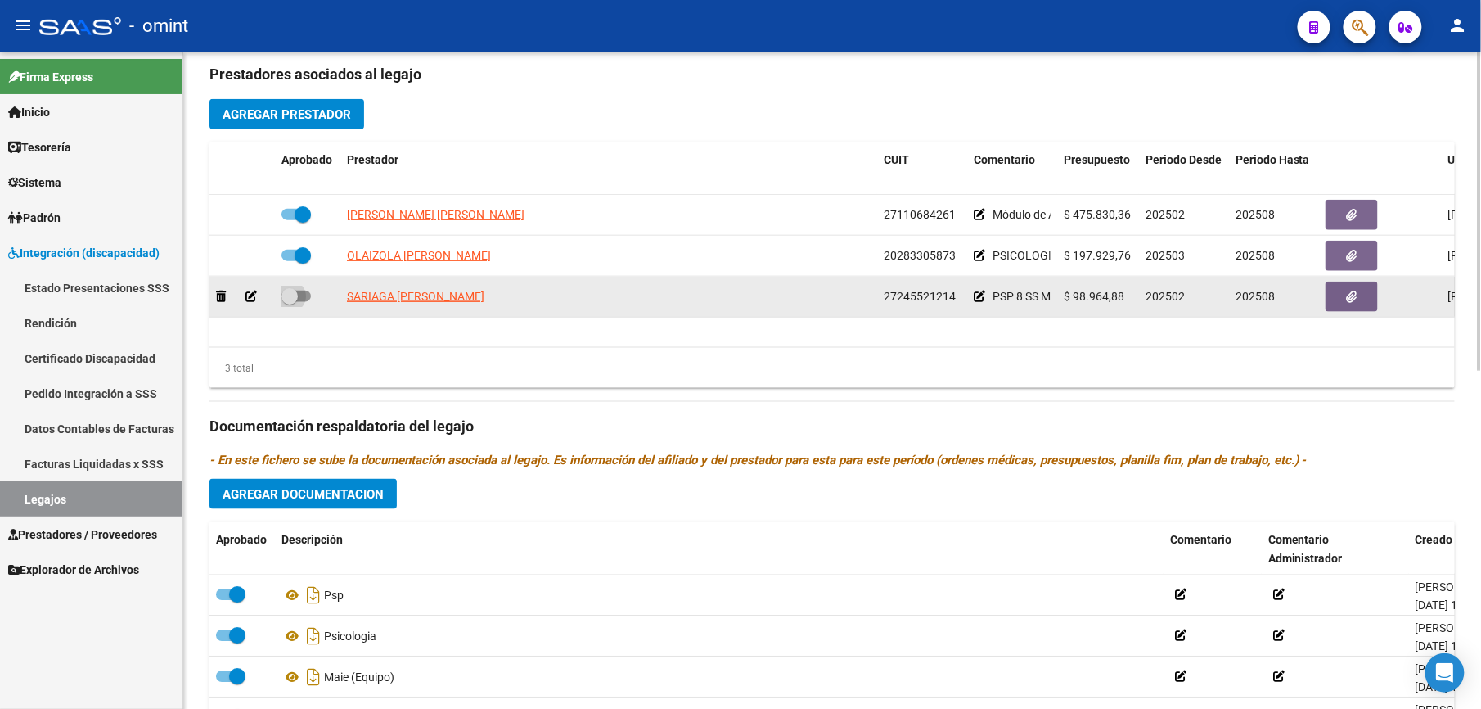
click at [295, 296] on span at bounding box center [289, 296] width 16 height 16
click at [290, 302] on input "checkbox" at bounding box center [289, 302] width 1 height 1
checkbox input "true"
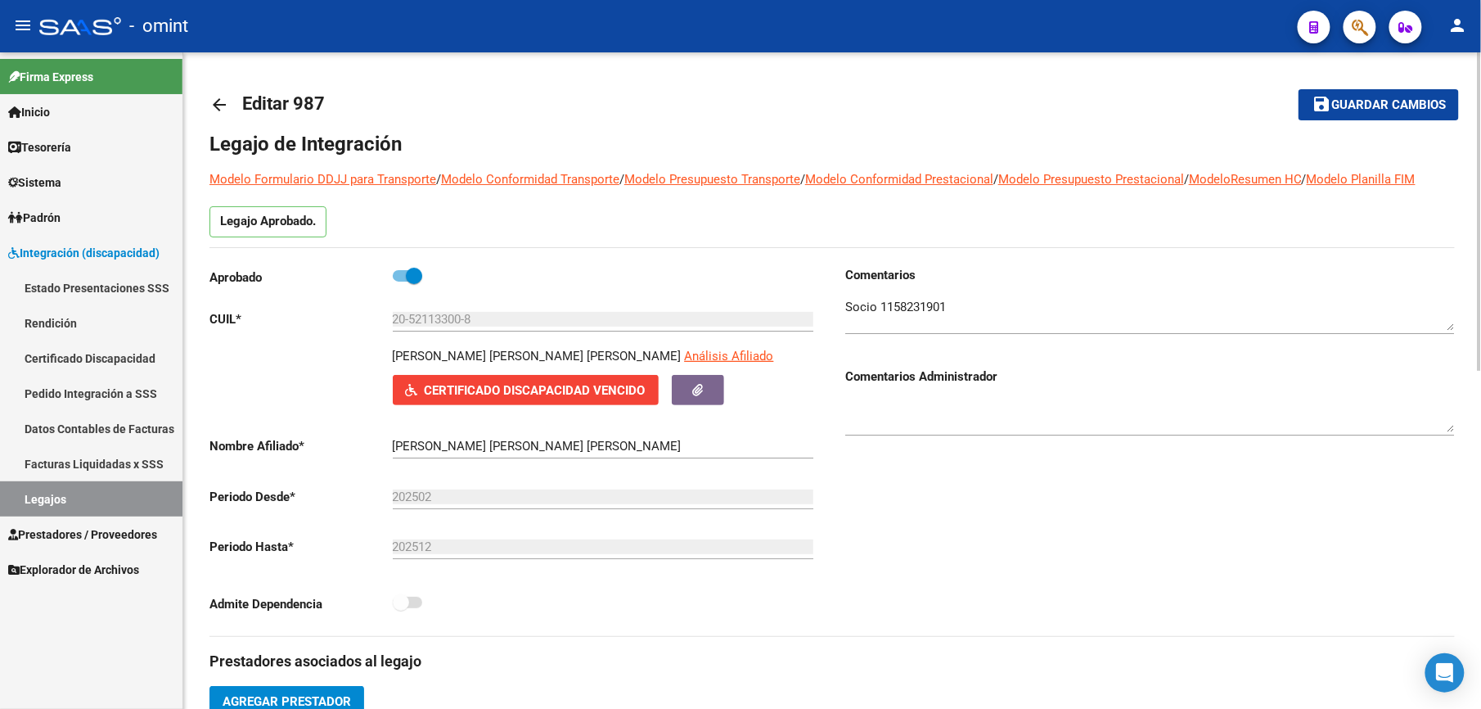
click at [1368, 105] on span "Guardar cambios" at bounding box center [1388, 105] width 115 height 15
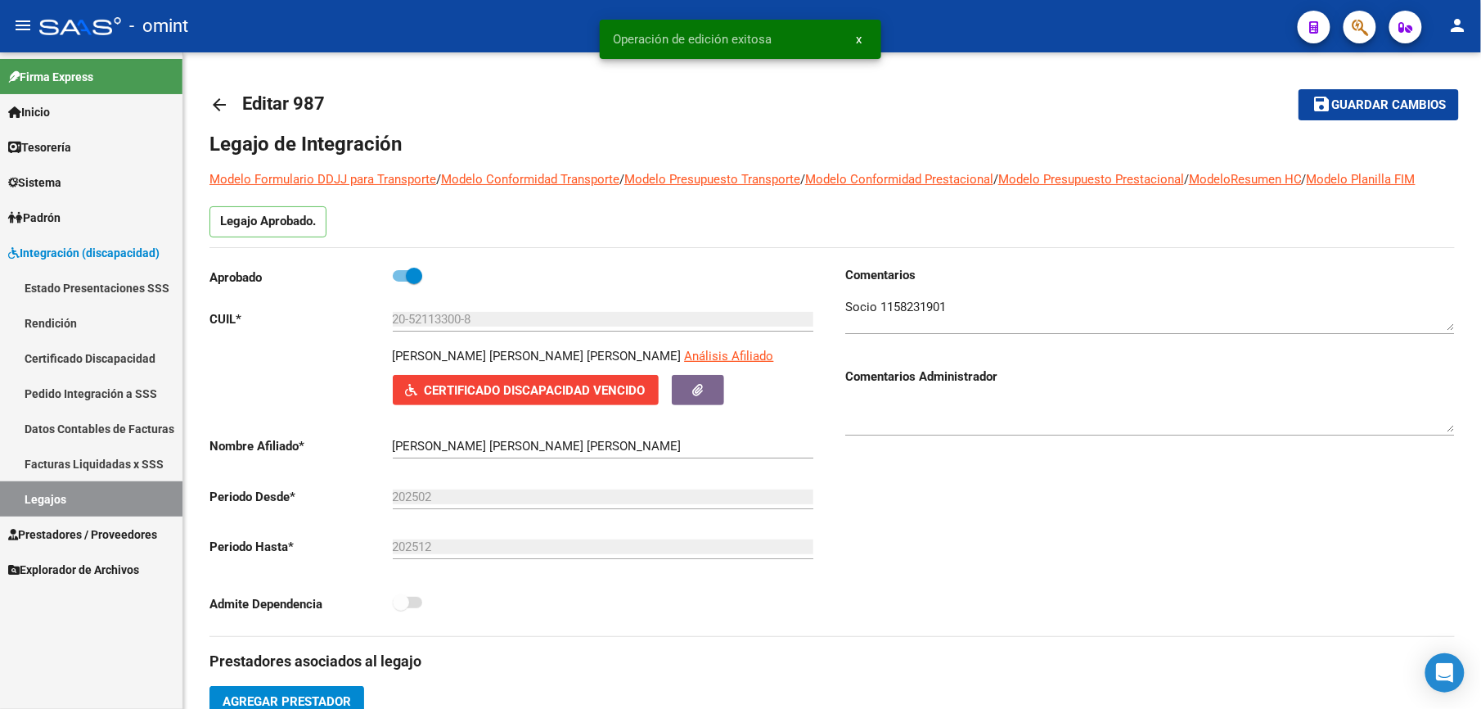
click at [47, 496] on link "Legajos" at bounding box center [91, 498] width 182 height 35
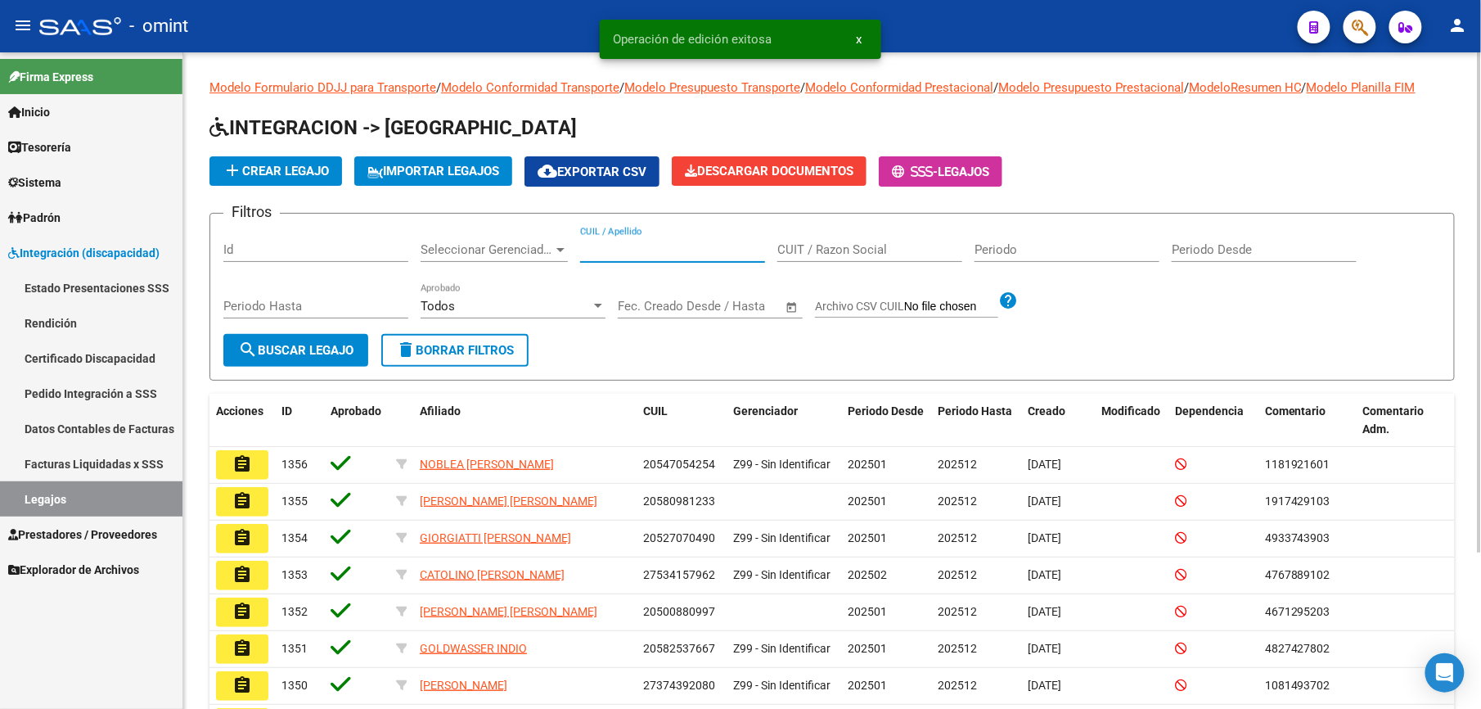
click at [625, 245] on input "CUIL / Apellido" at bounding box center [672, 249] width 185 height 15
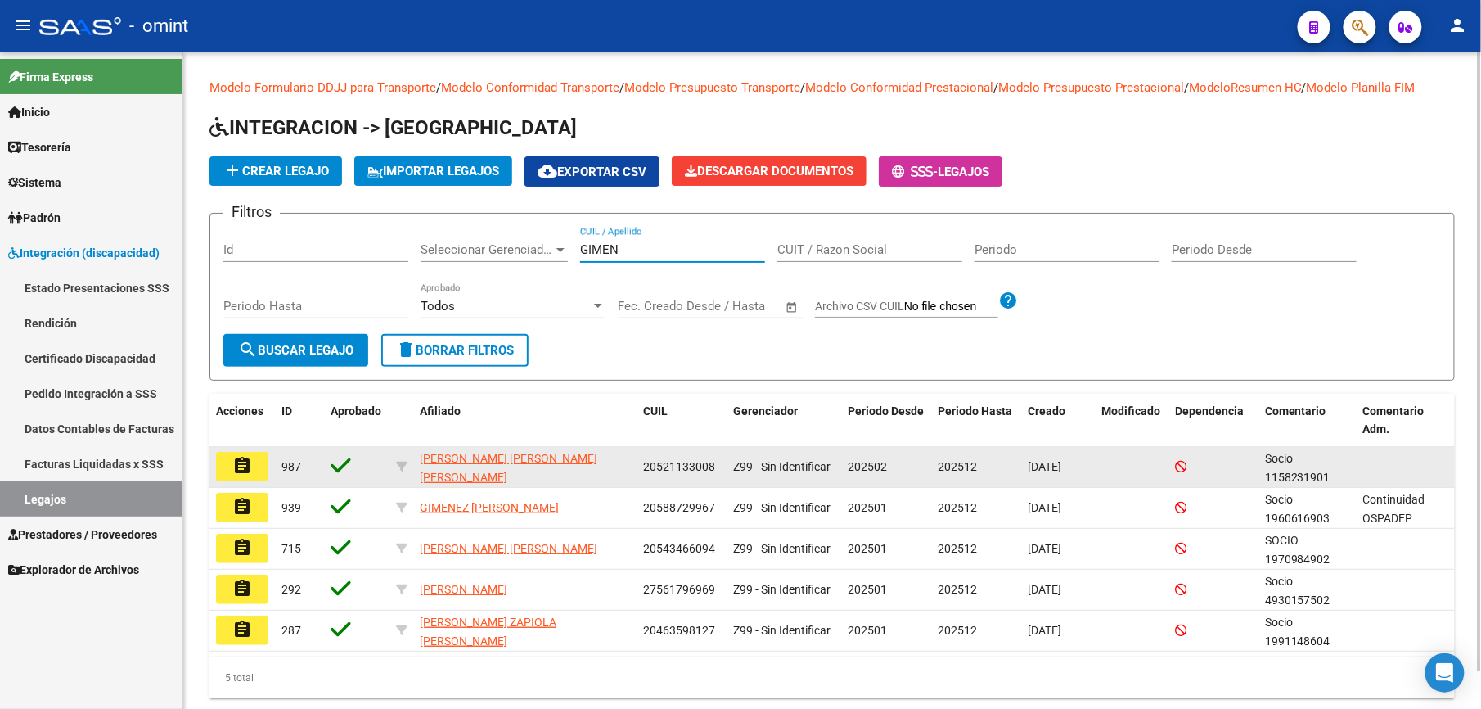
type input "GIMEN"
click at [250, 466] on mat-icon "assignment" at bounding box center [242, 466] width 20 height 20
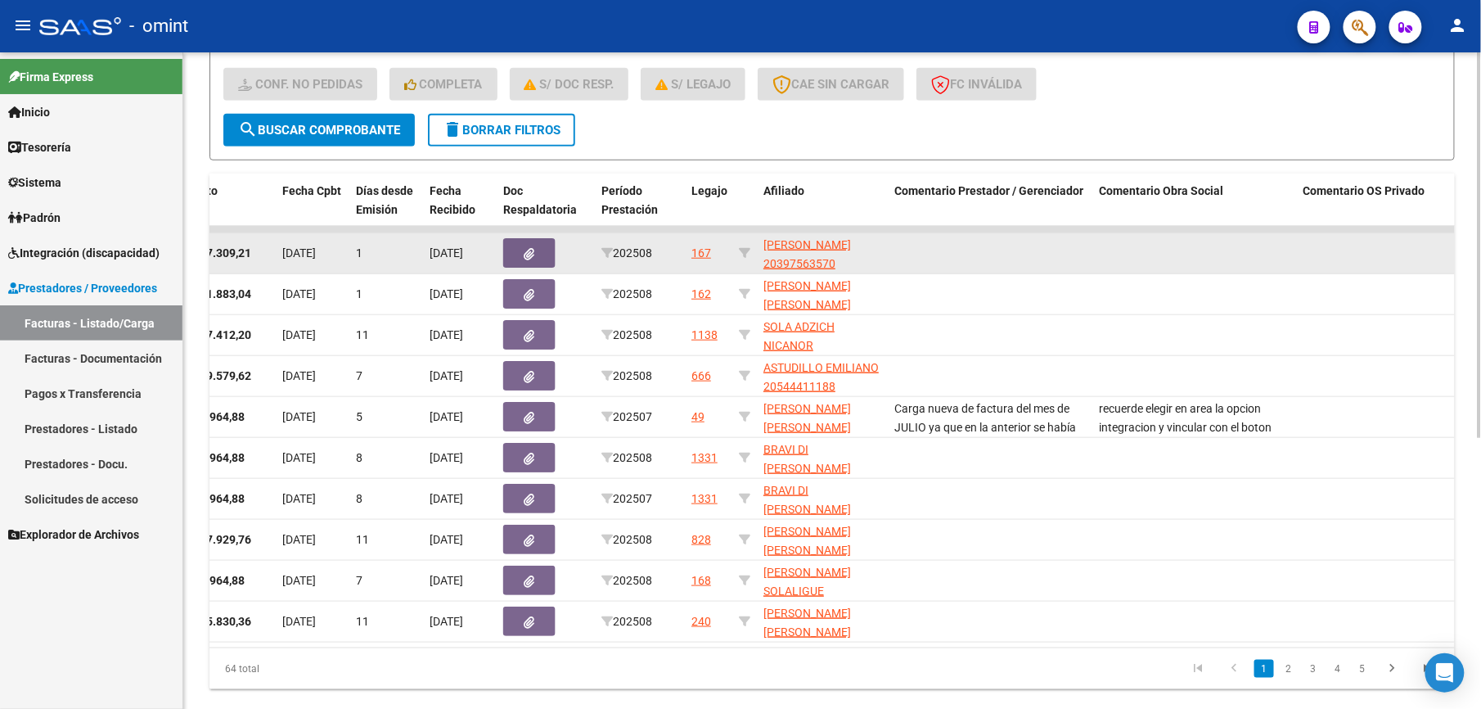
scroll to position [315, 0]
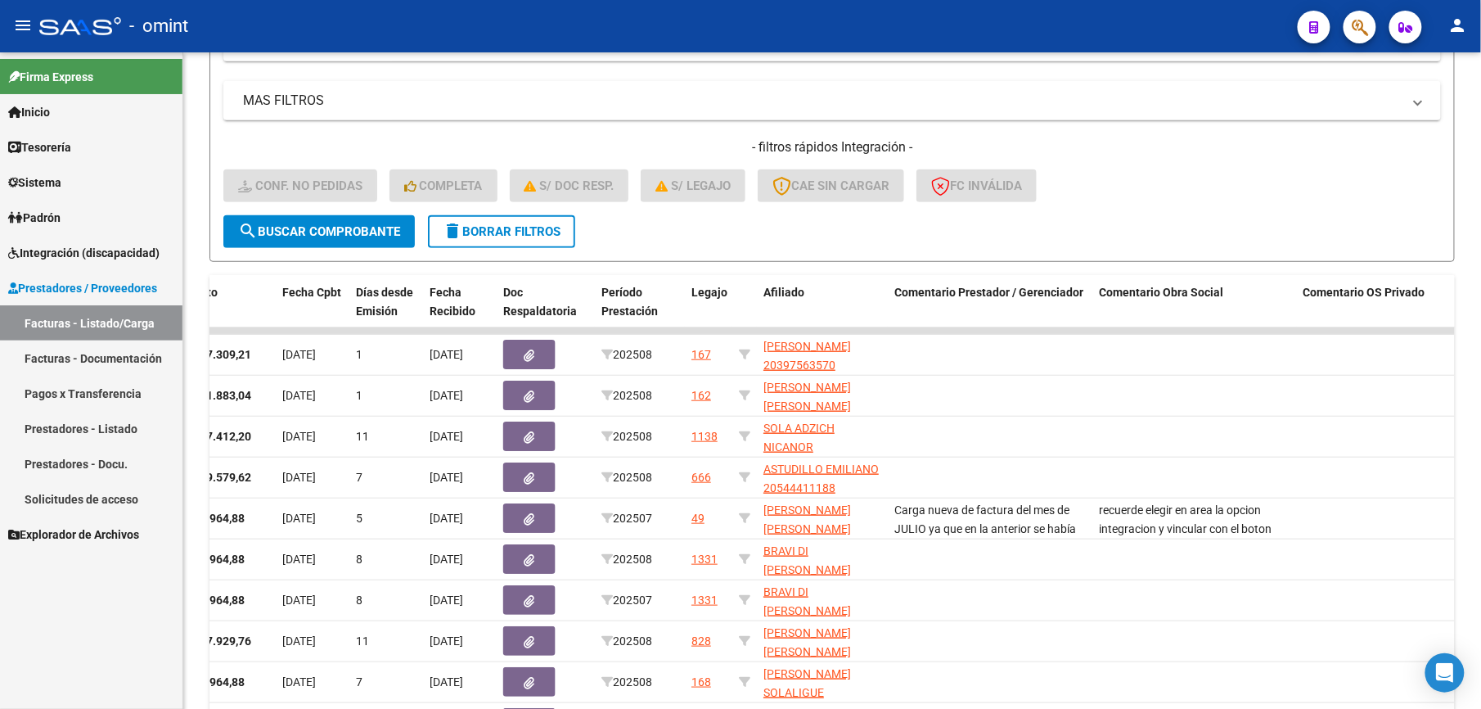
click at [72, 318] on link "Facturas - Listado/Carga" at bounding box center [91, 322] width 182 height 35
